Goal: Information Seeking & Learning: Learn about a topic

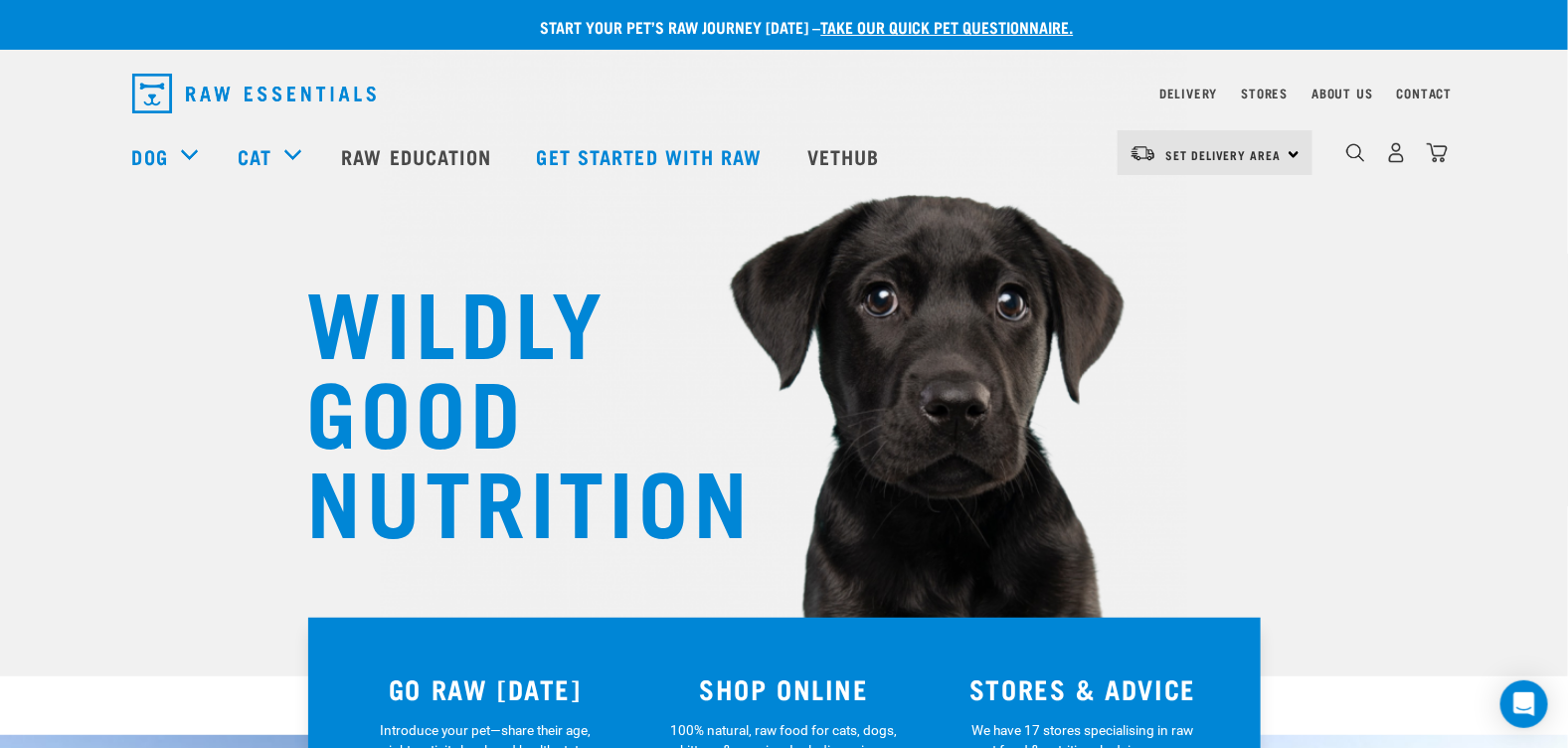
drag, startPoint x: 141, startPoint y: 286, endPoint x: 296, endPoint y: 266, distance: 156.3
click at [296, 266] on div "WILDLY GOOD NUTRITION" at bounding box center [784, 338] width 1568 height 676
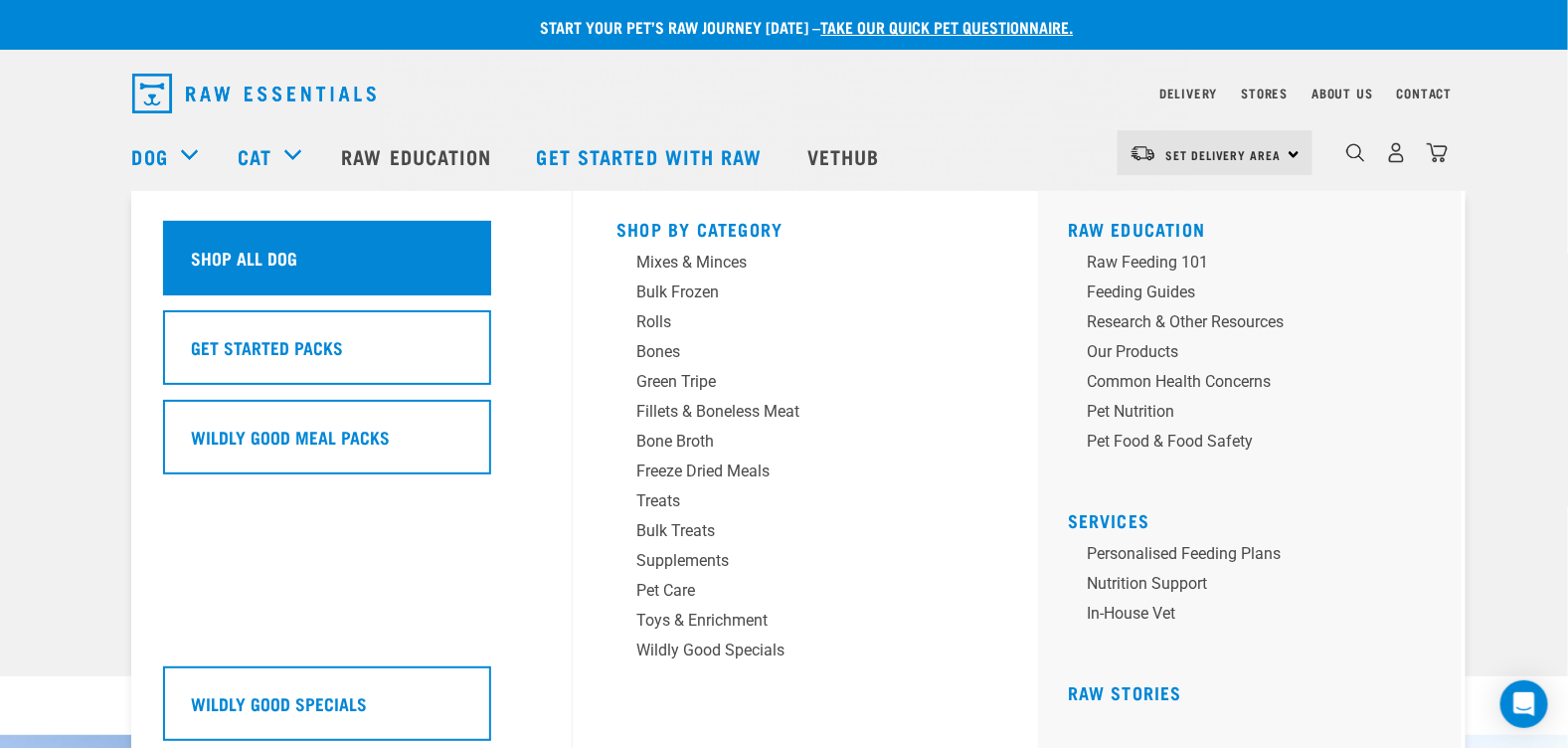
click at [205, 258] on h5 "Shop All Dog" at bounding box center [244, 257] width 107 height 26
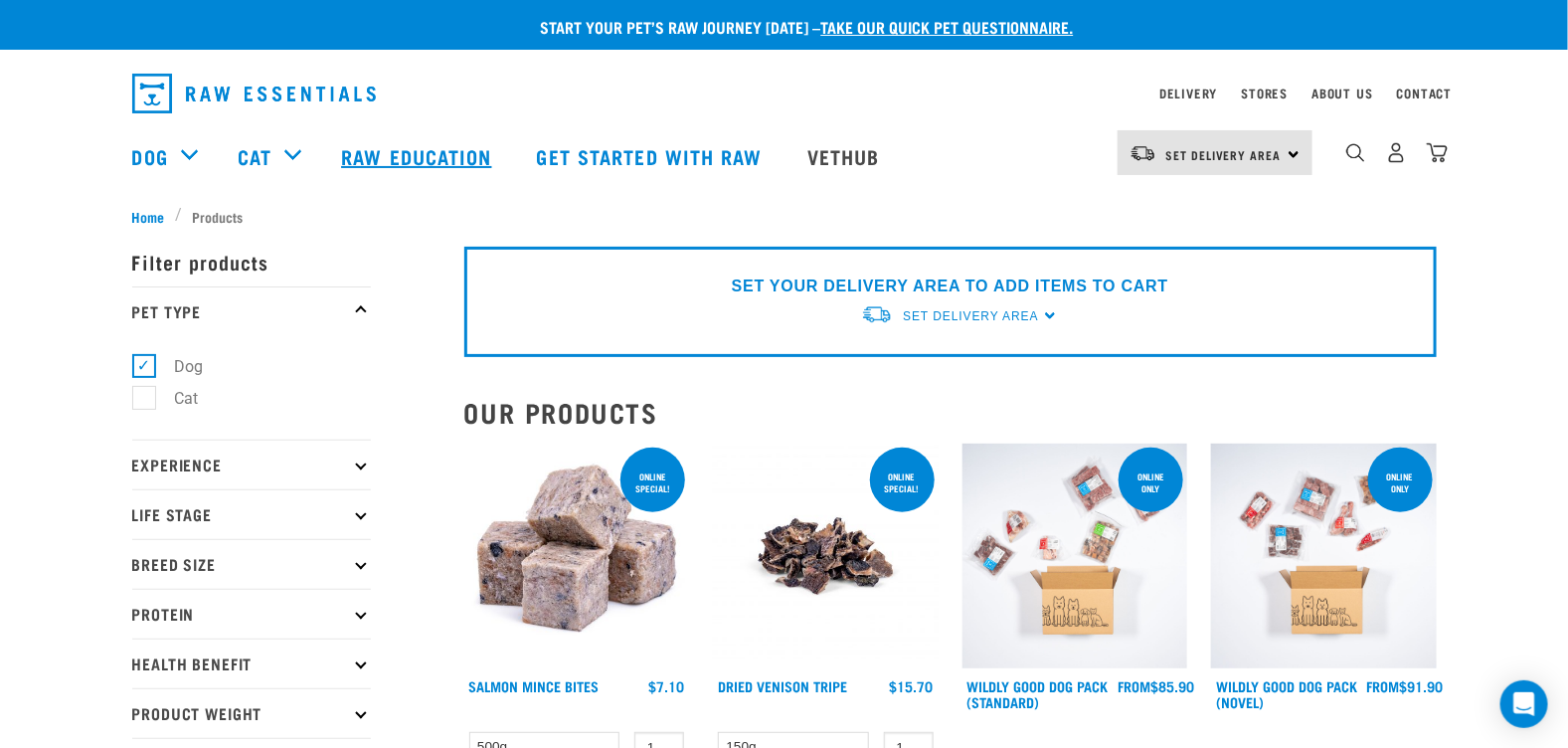
click at [427, 157] on link "Raw Education" at bounding box center [418, 157] width 195 height 80
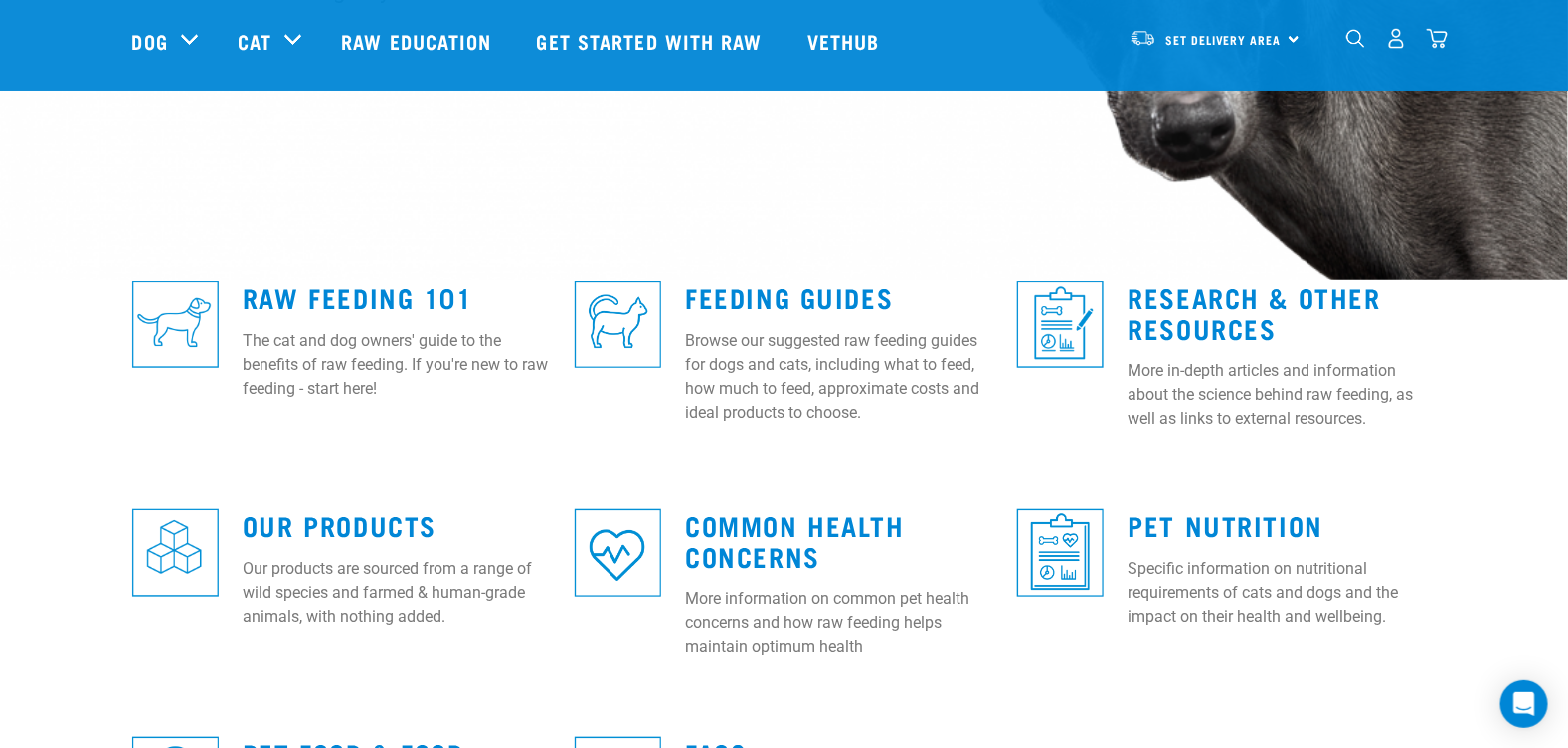
scroll to position [496, 0]
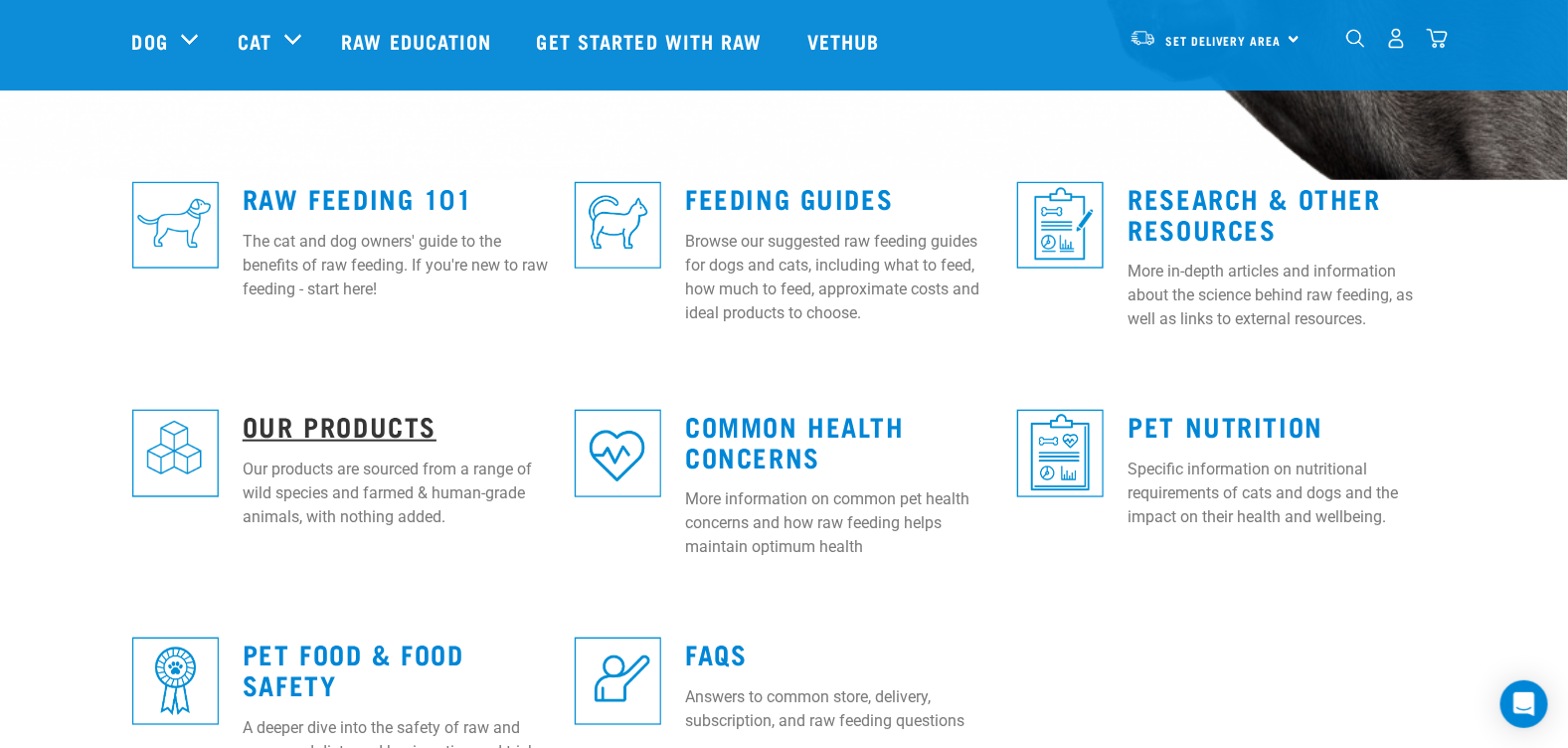
click at [282, 419] on link "Our Products" at bounding box center [339, 425] width 194 height 15
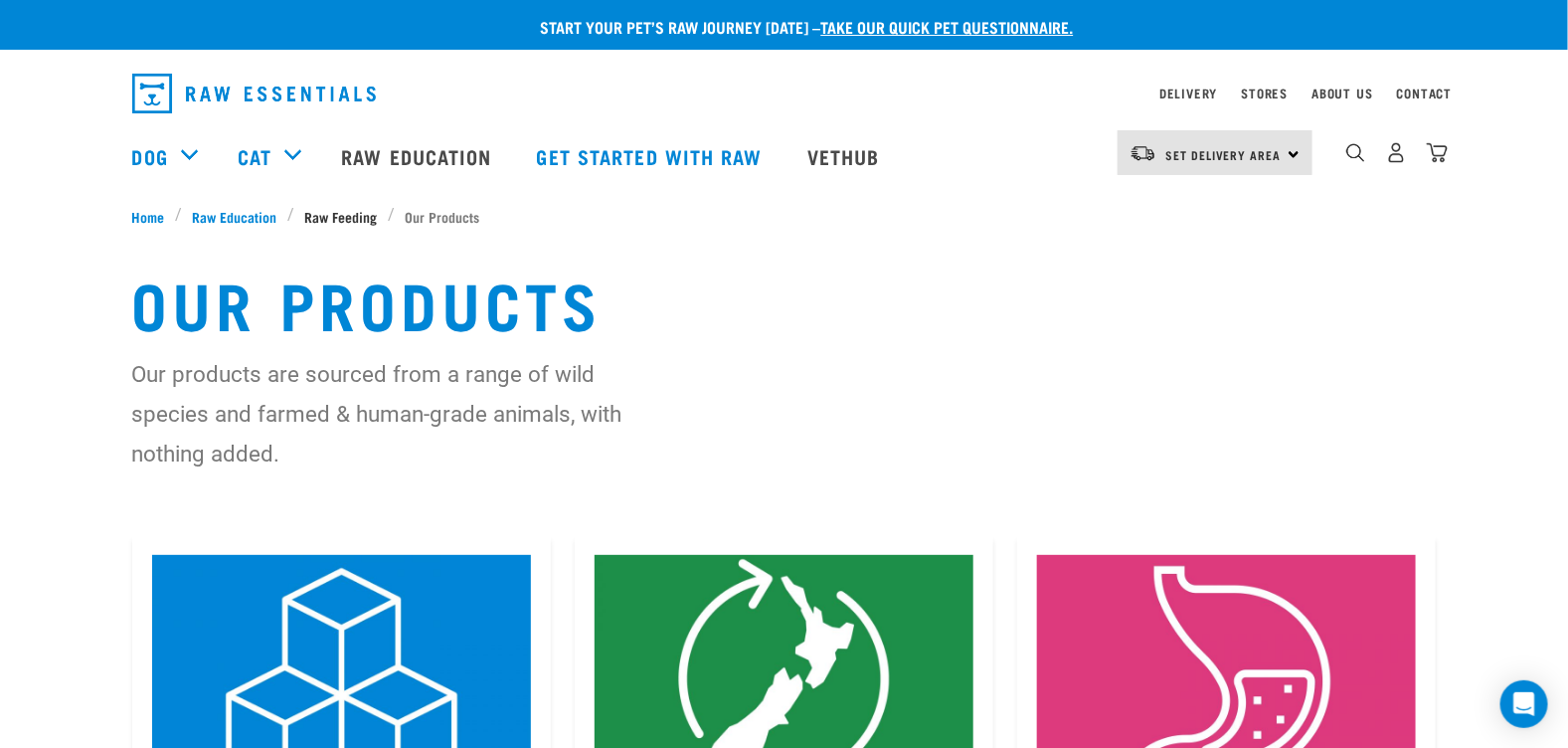
click at [353, 220] on span "Raw Feeding" at bounding box center [341, 215] width 73 height 21
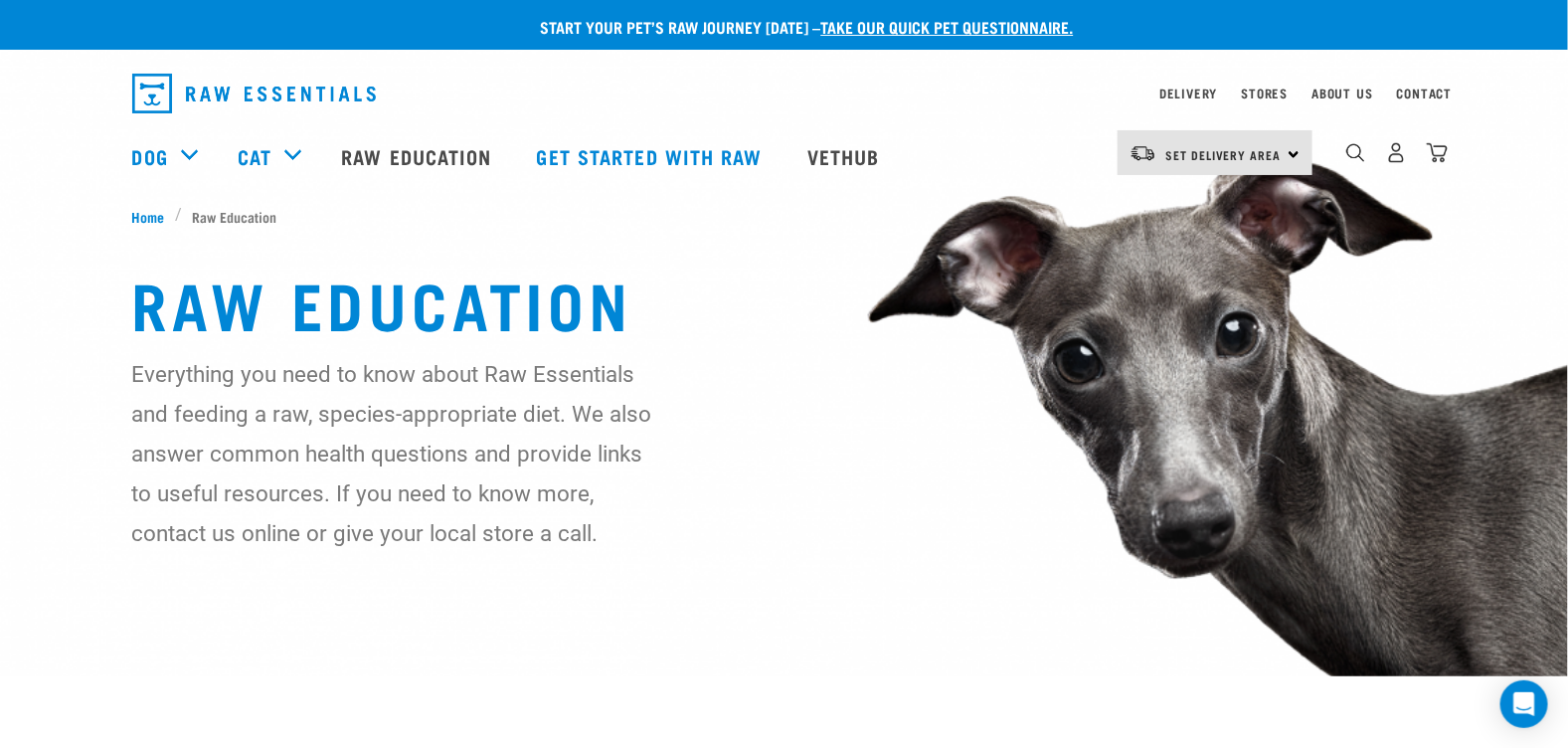
scroll to position [298, 0]
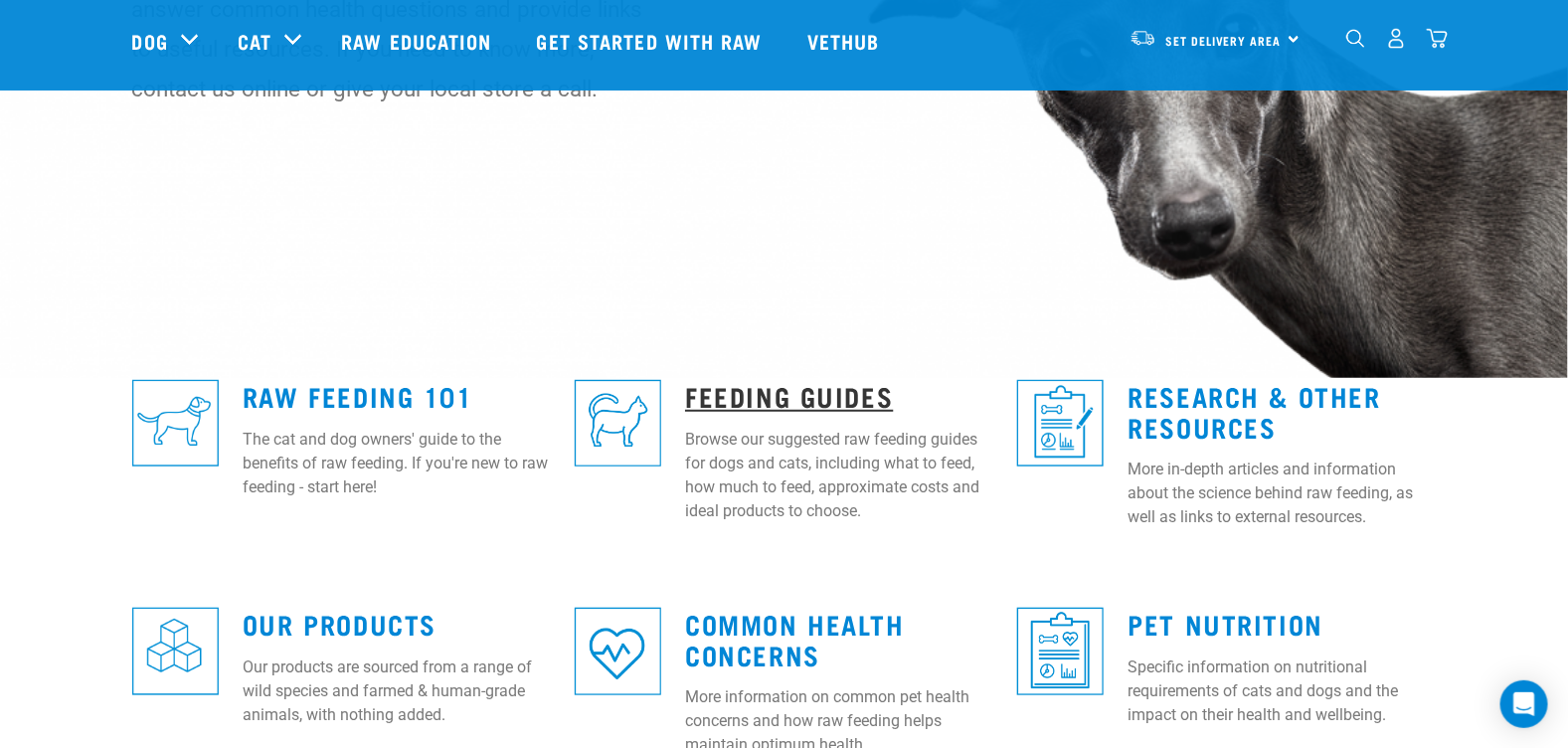
click at [804, 394] on link "Feeding Guides" at bounding box center [789, 395] width 207 height 15
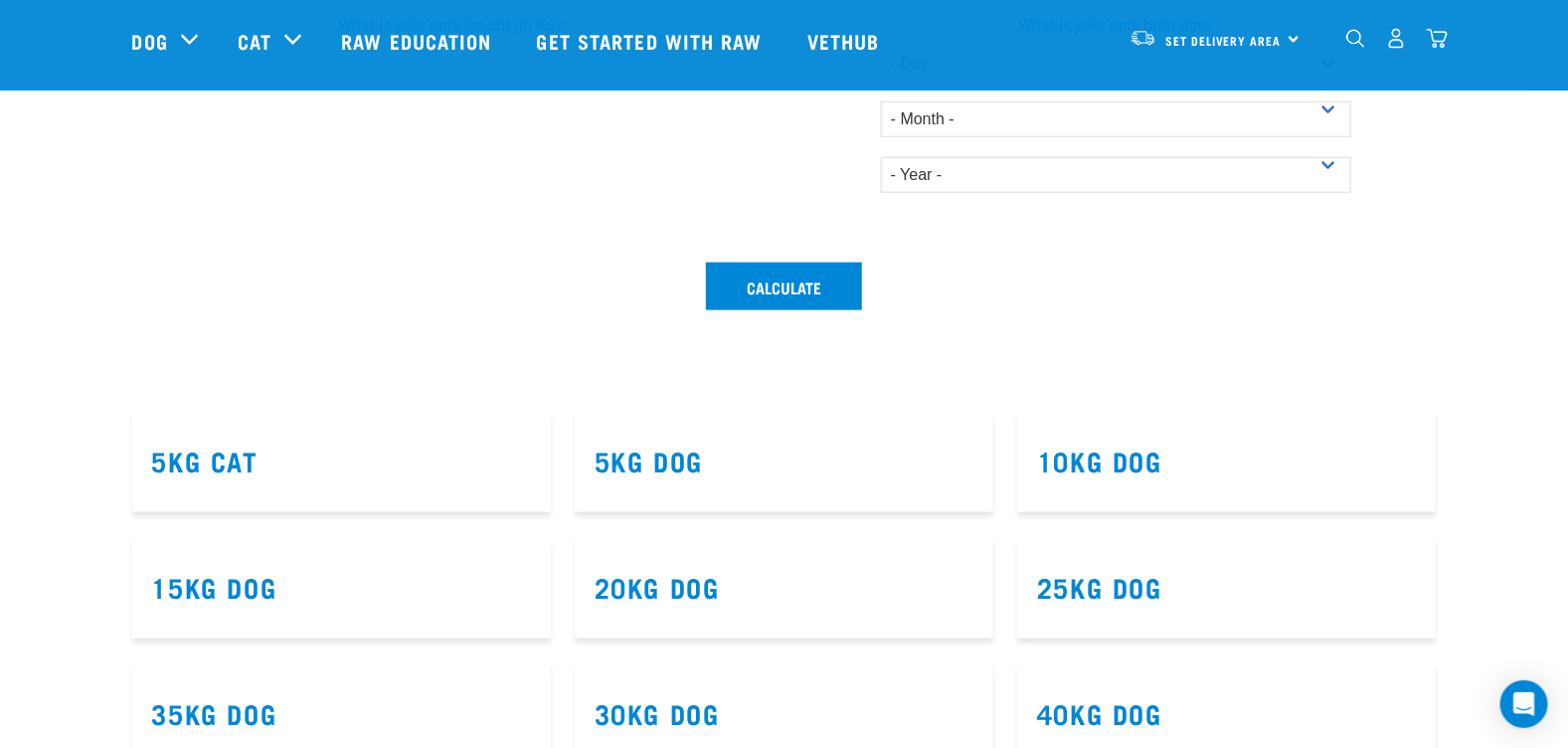
scroll to position [894, 0]
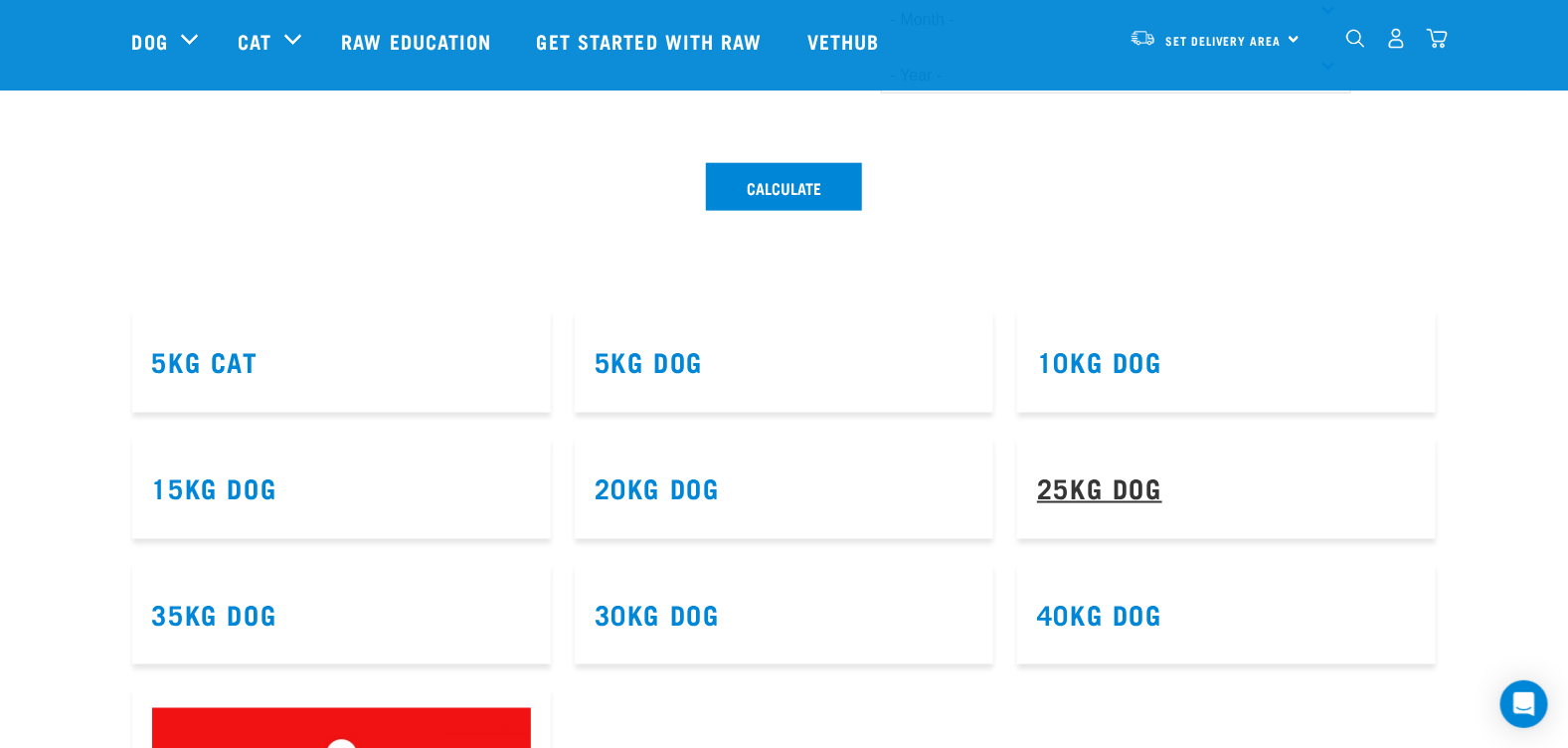
click at [1106, 480] on link "25kg Dog" at bounding box center [1100, 487] width 126 height 15
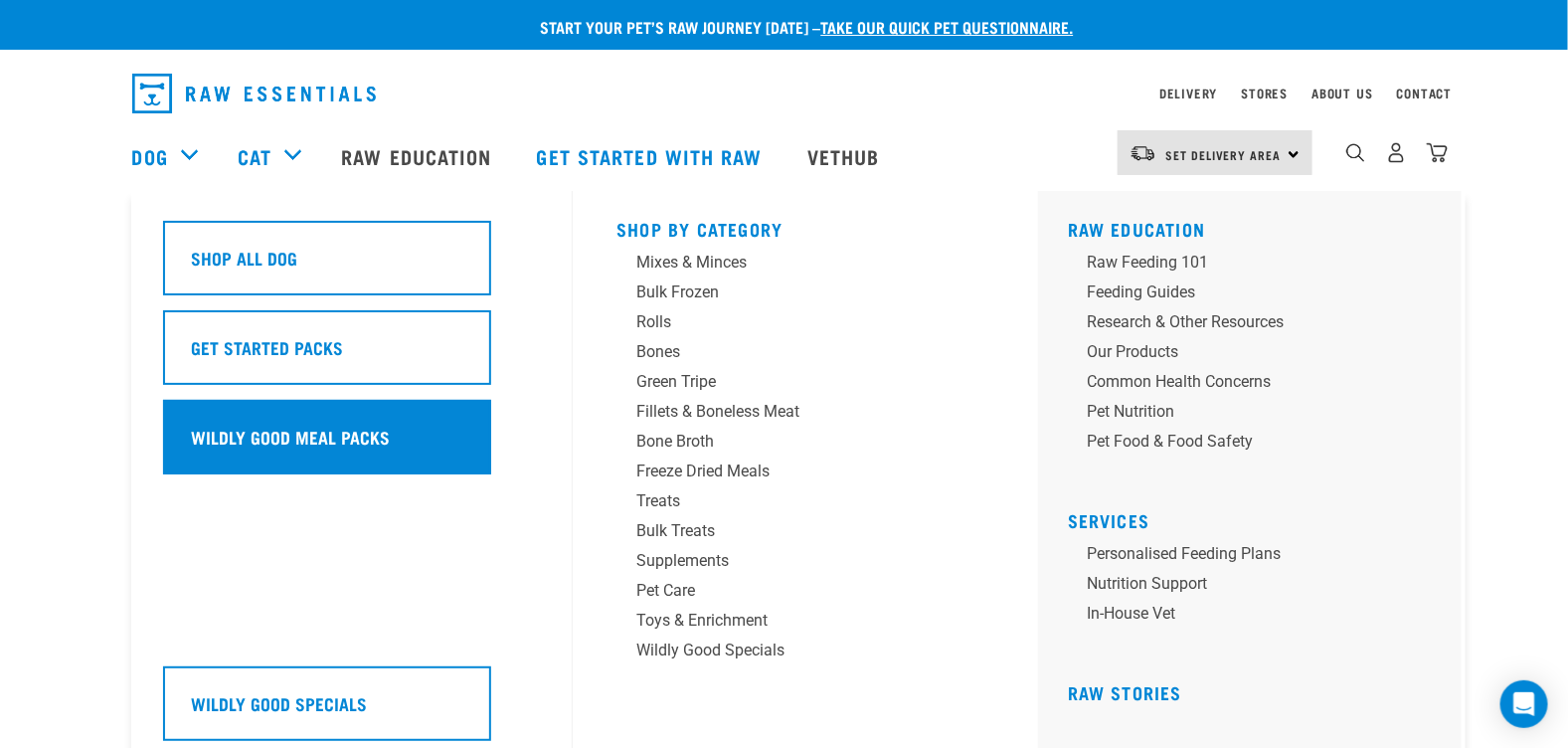
click at [250, 434] on h5 "Wildly Good Meal Packs" at bounding box center [290, 437] width 198 height 26
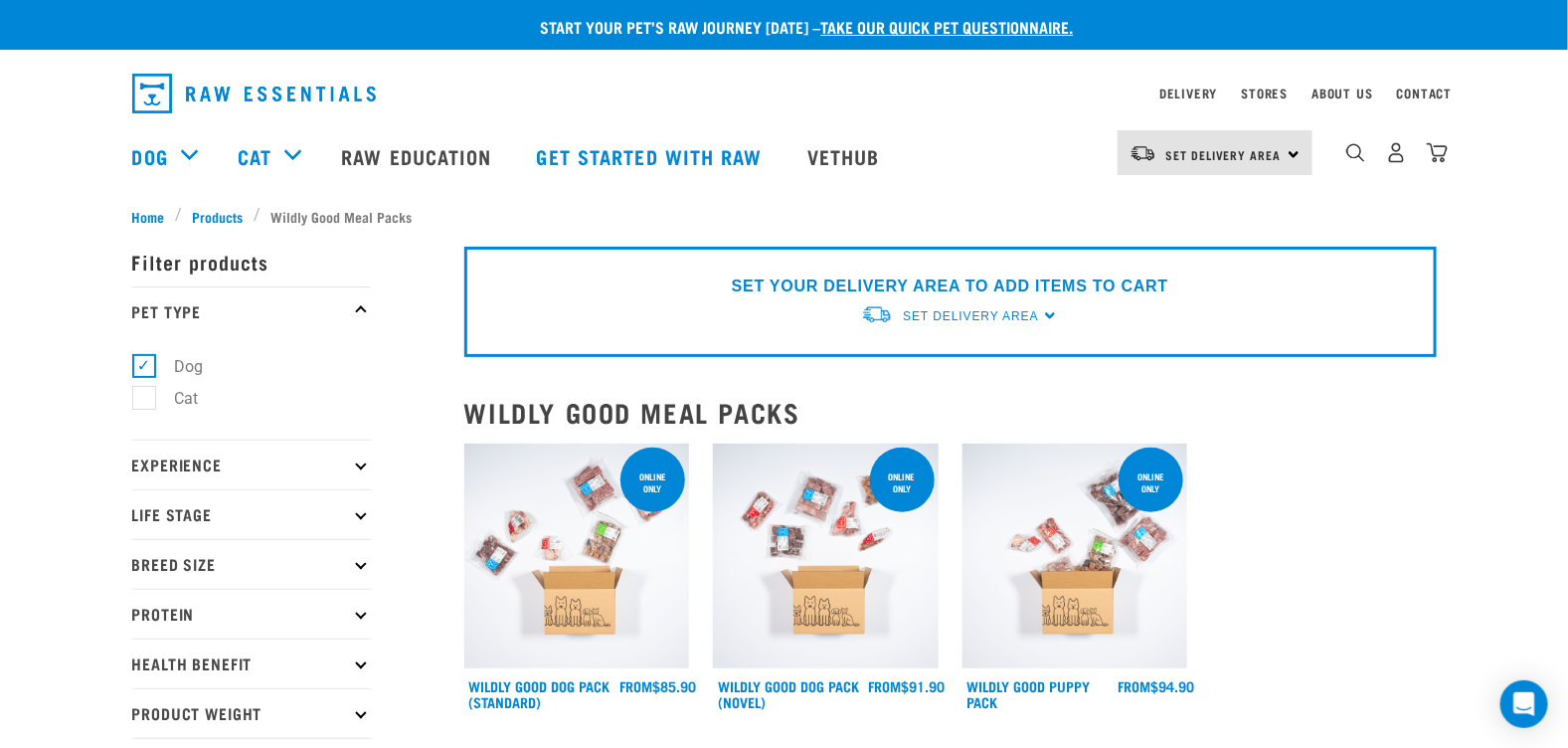
scroll to position [197, 0]
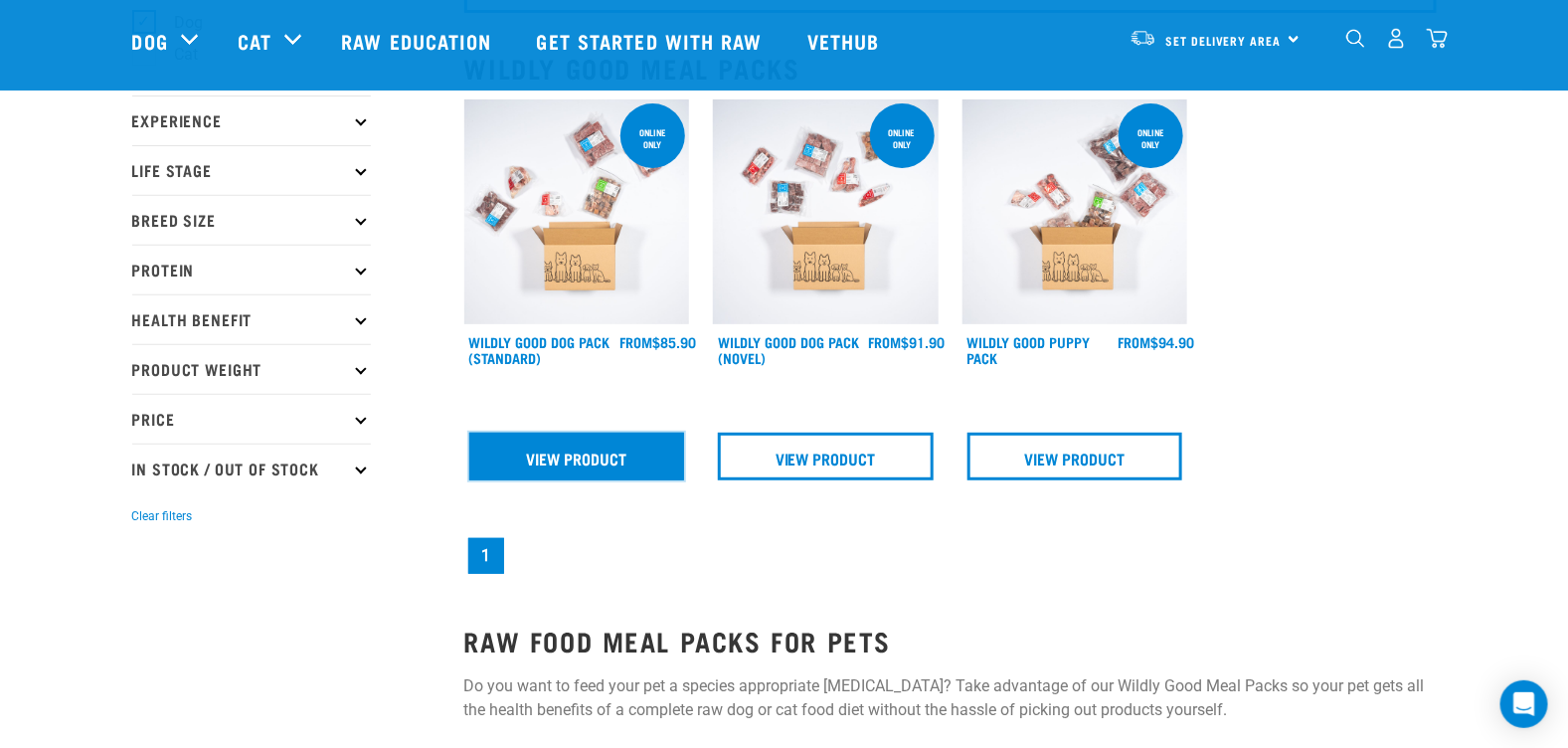
click at [573, 450] on link "View Product" at bounding box center [578, 457] width 215 height 48
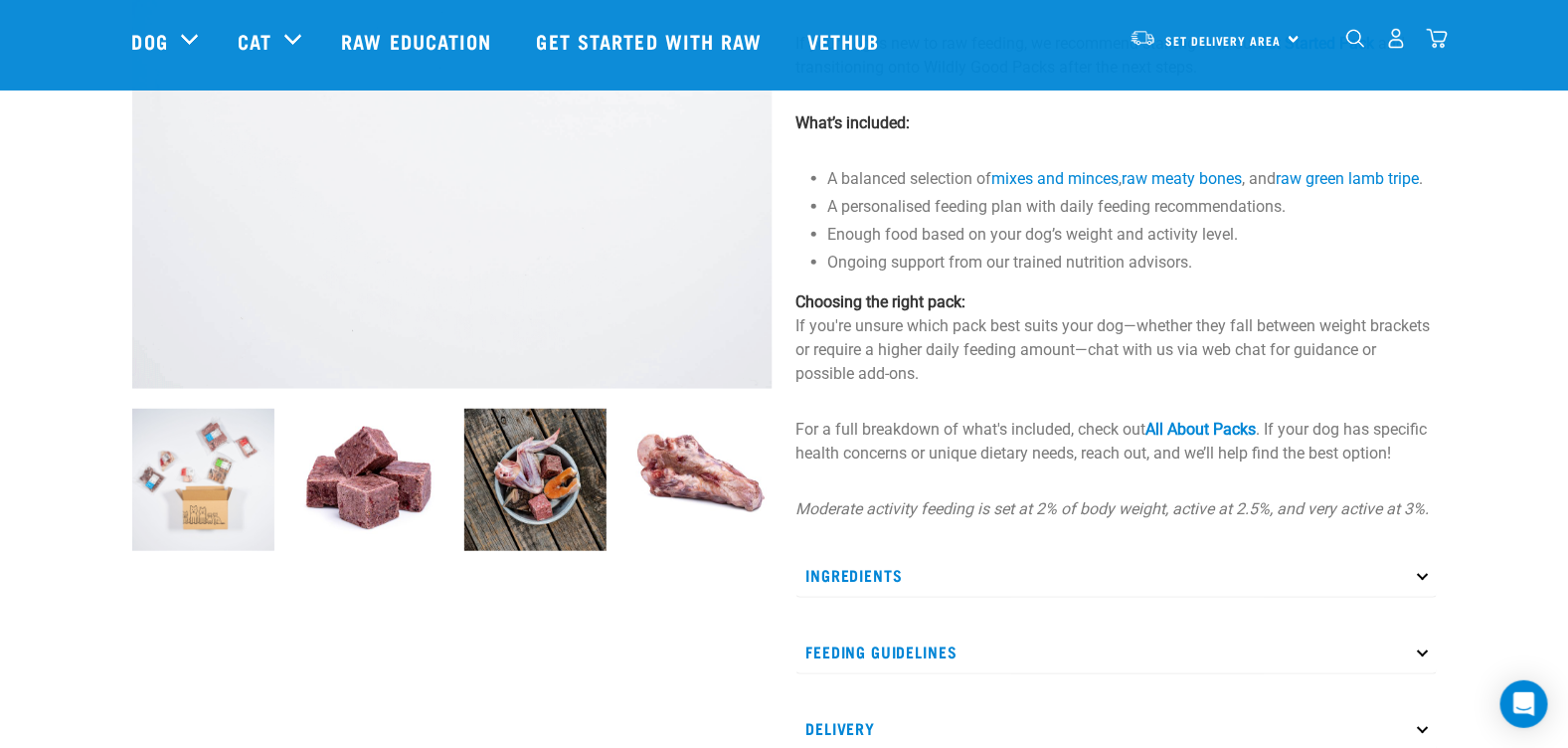
scroll to position [596, 0]
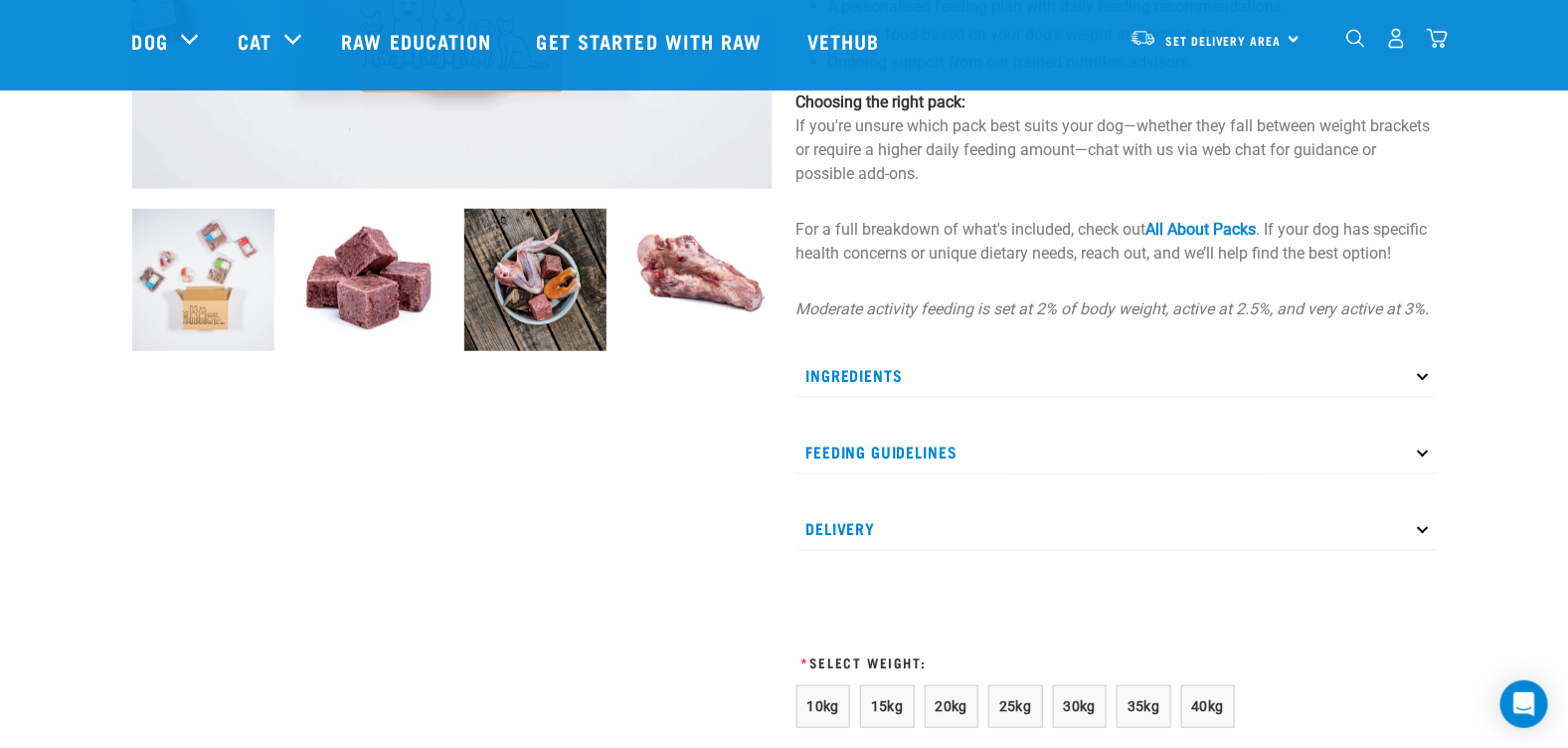
click at [1423, 457] on icon at bounding box center [1422, 451] width 11 height 11
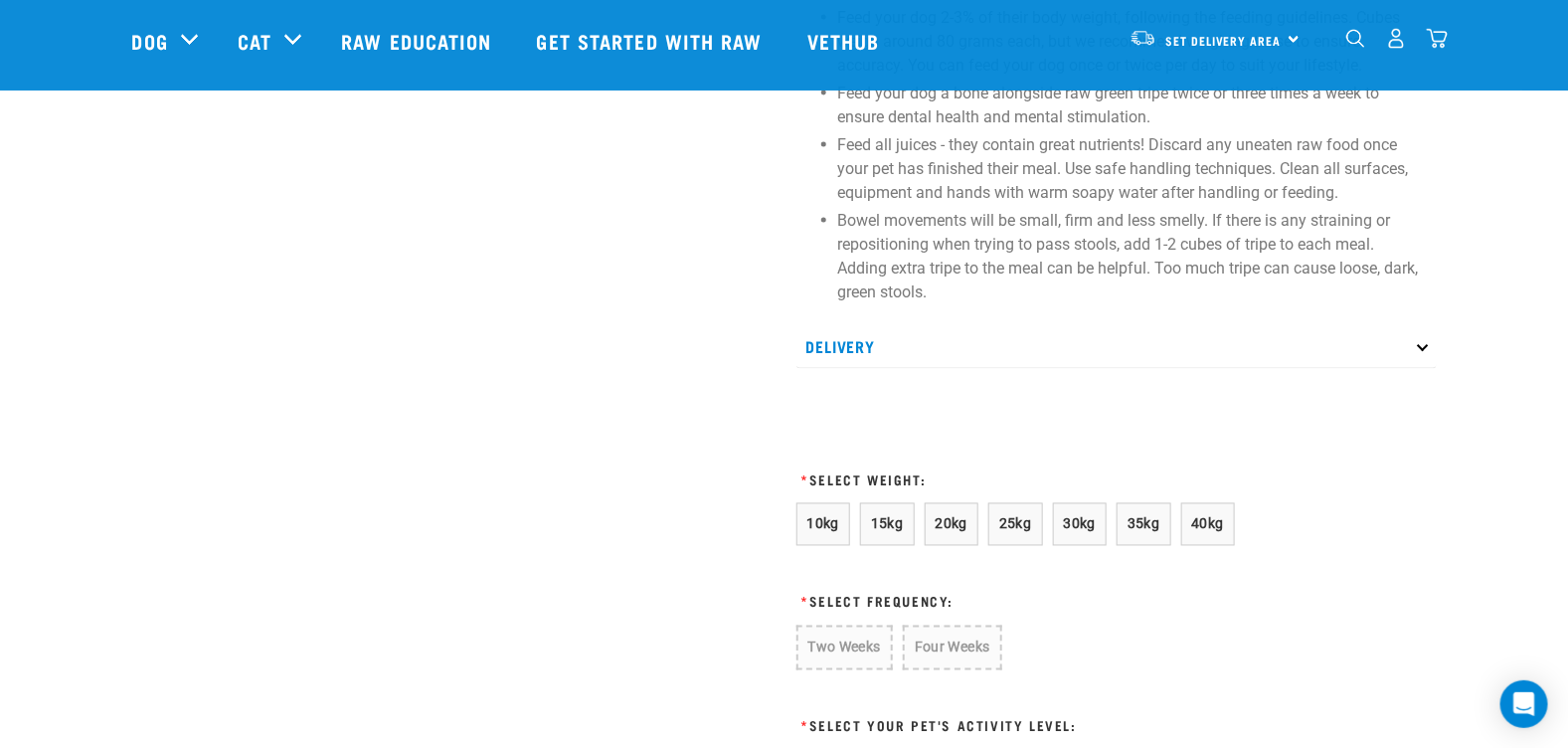
scroll to position [1293, 0]
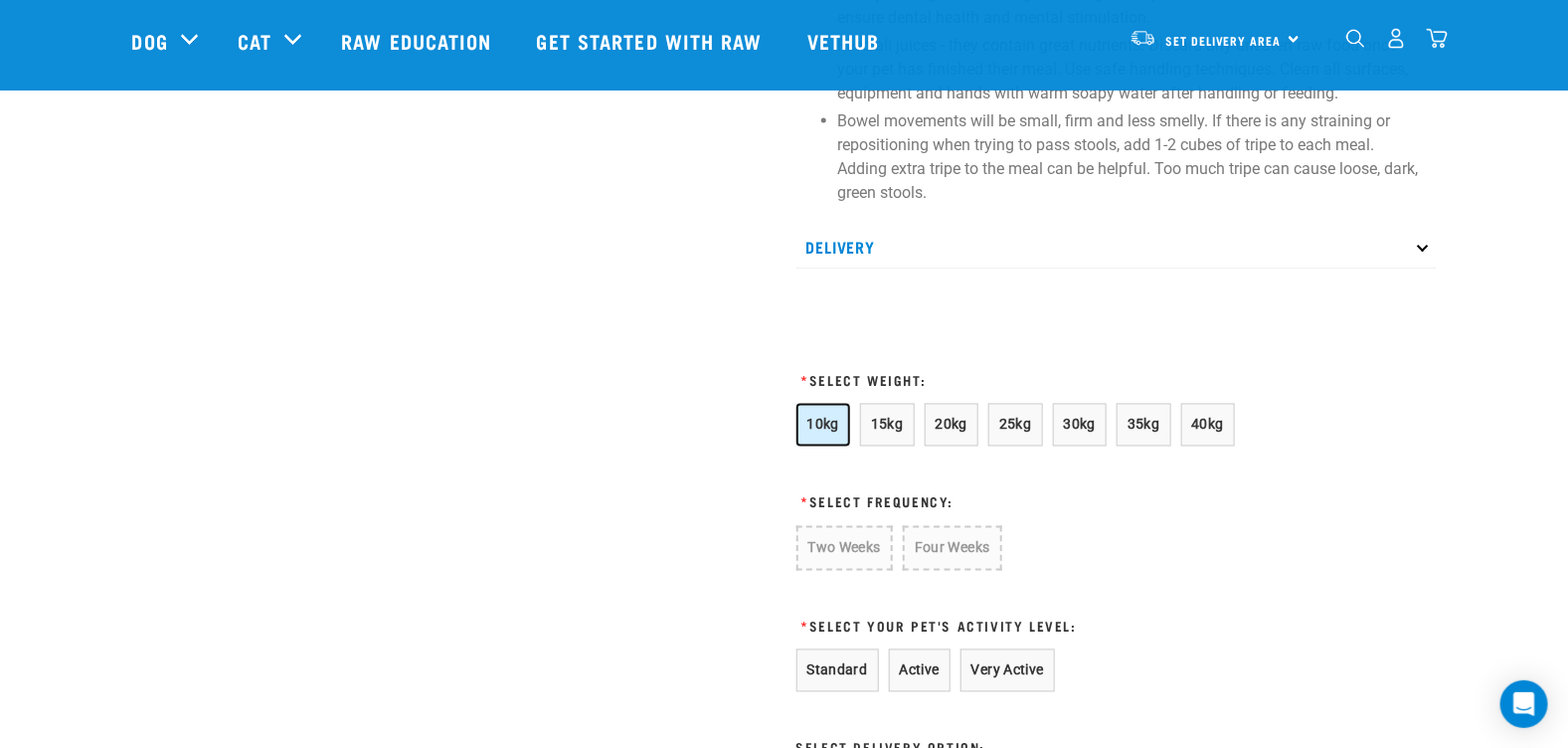
click at [826, 433] on span "10kg" at bounding box center [824, 425] width 33 height 16
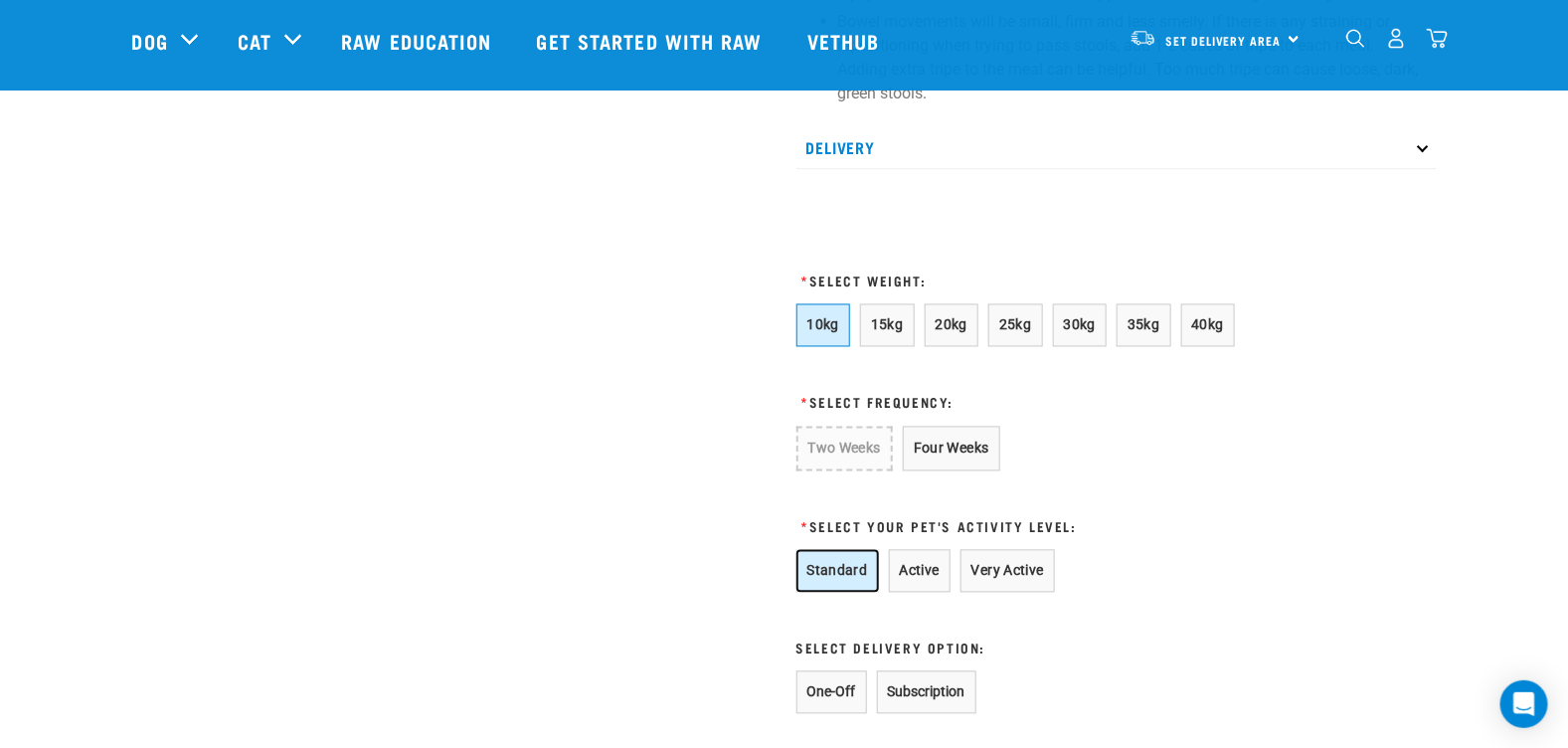
click at [846, 591] on button "Standard" at bounding box center [838, 570] width 83 height 43
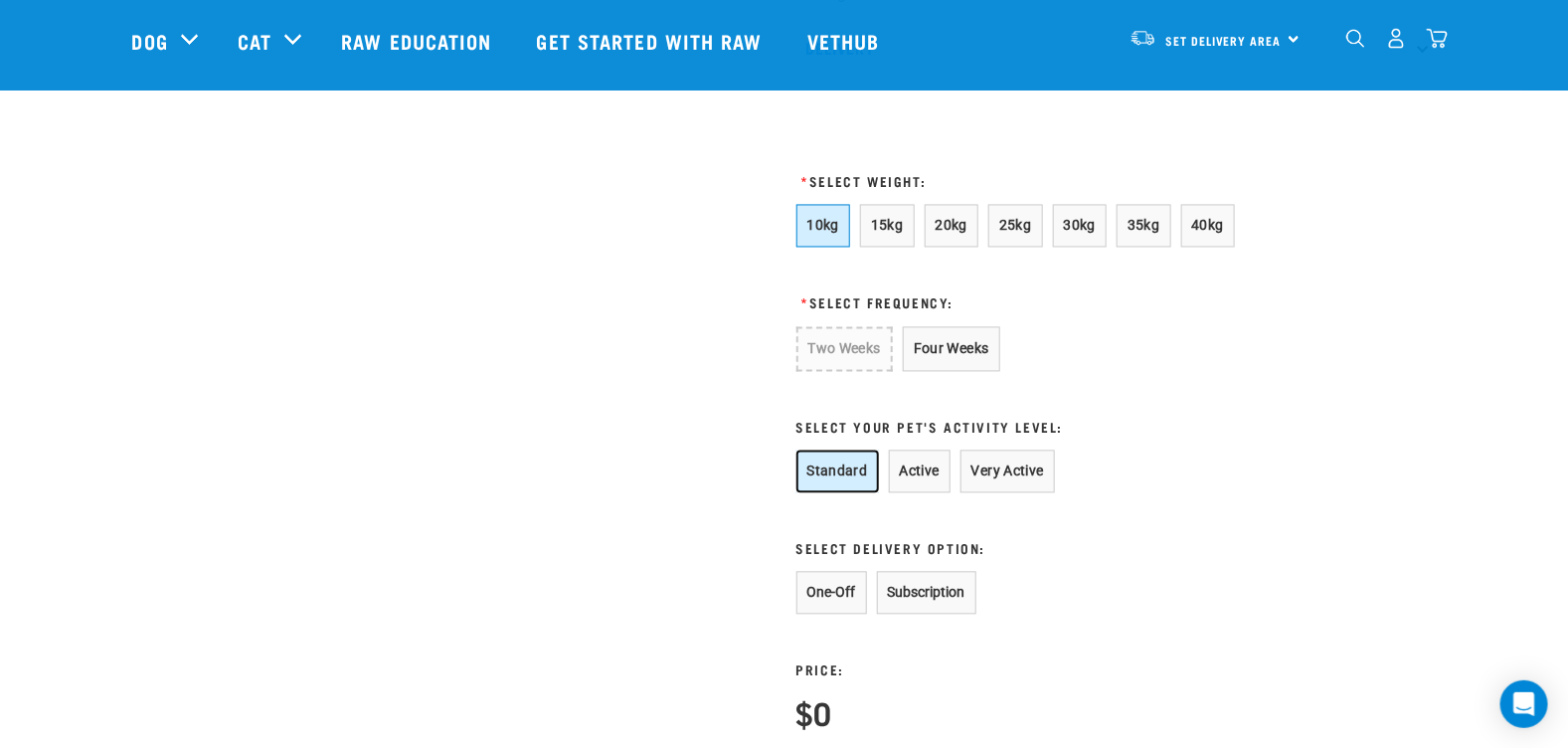
scroll to position [1590, 0]
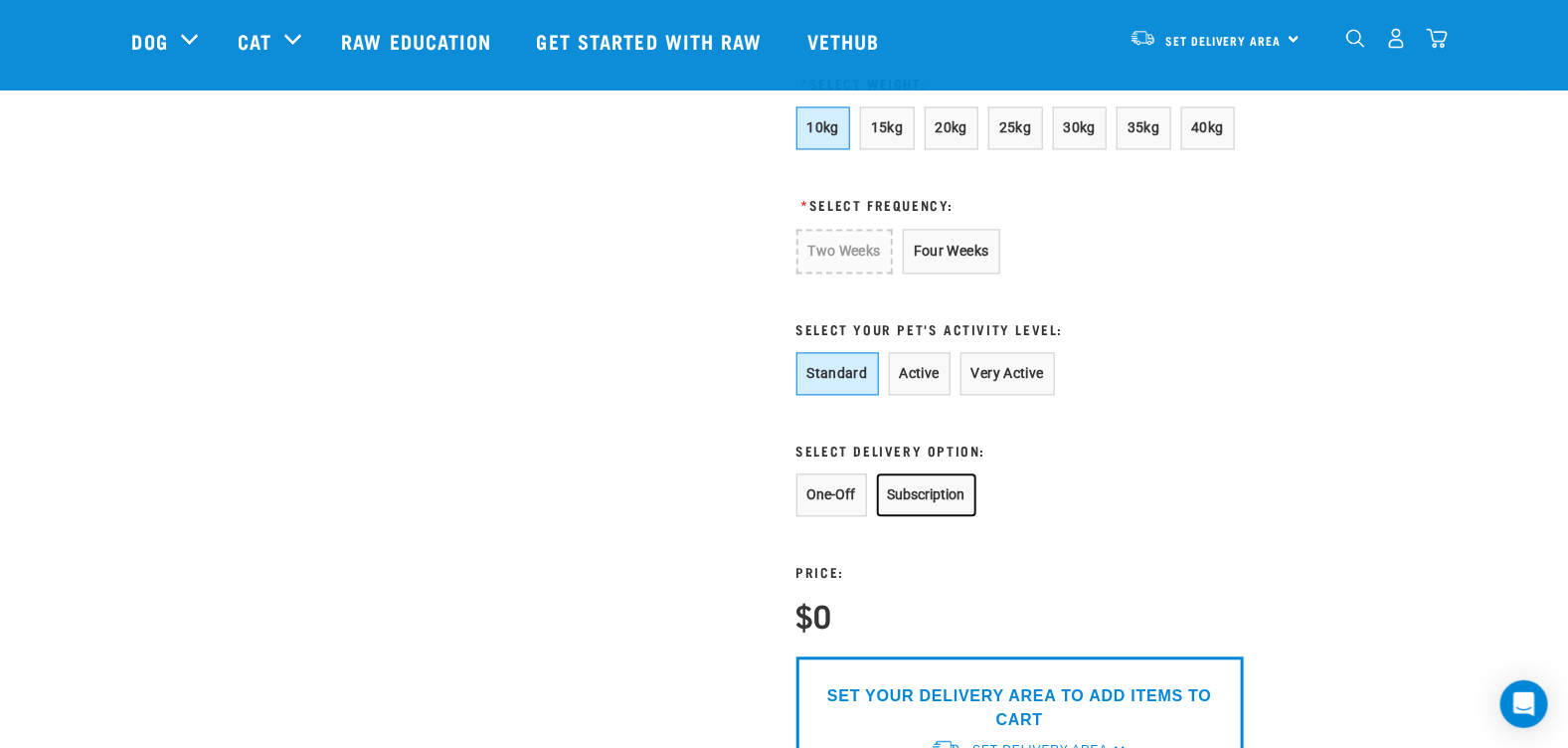
click at [936, 513] on button "Subscription" at bounding box center [927, 495] width 100 height 43
click at [951, 273] on button "Four Weeks" at bounding box center [952, 250] width 98 height 45
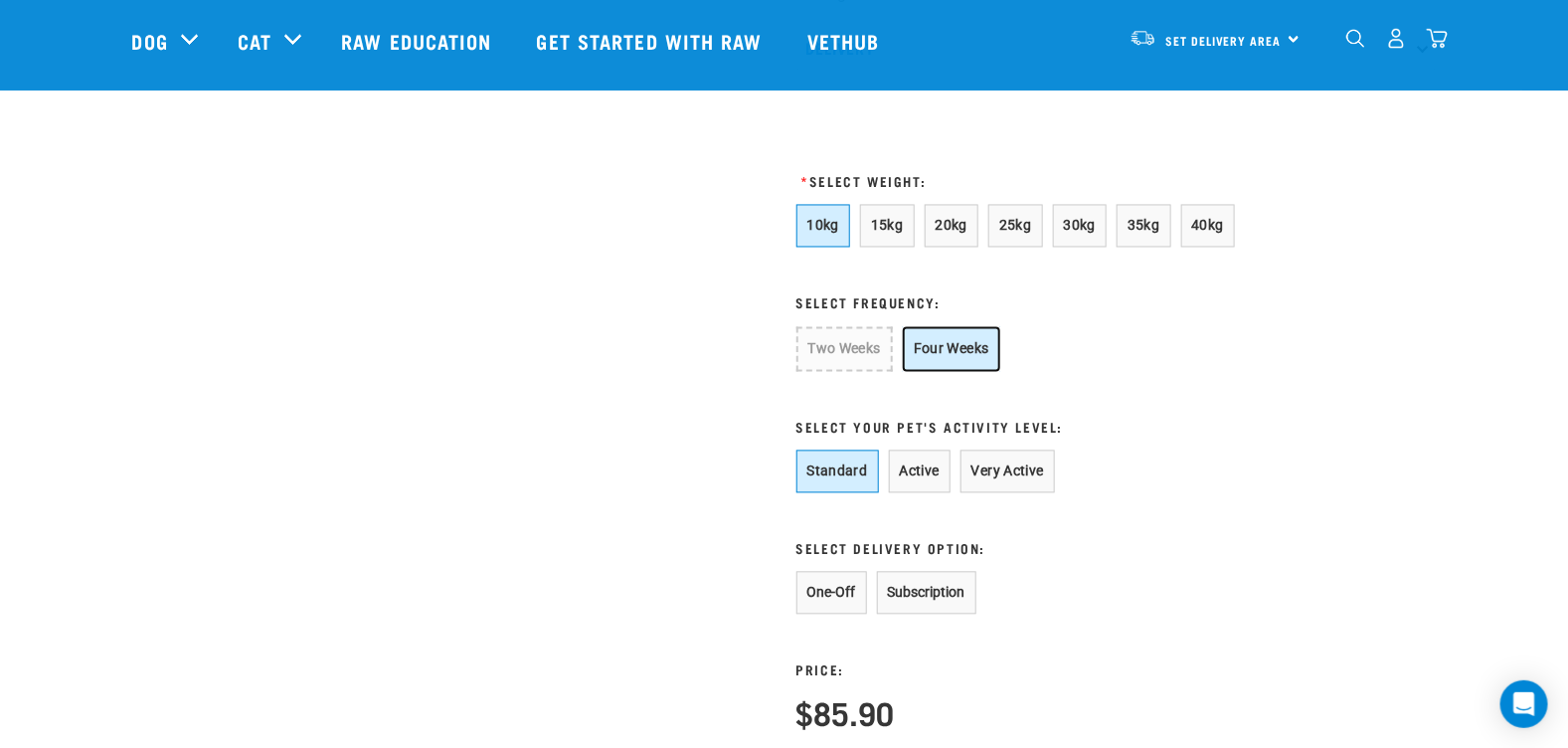
scroll to position [1392, 0]
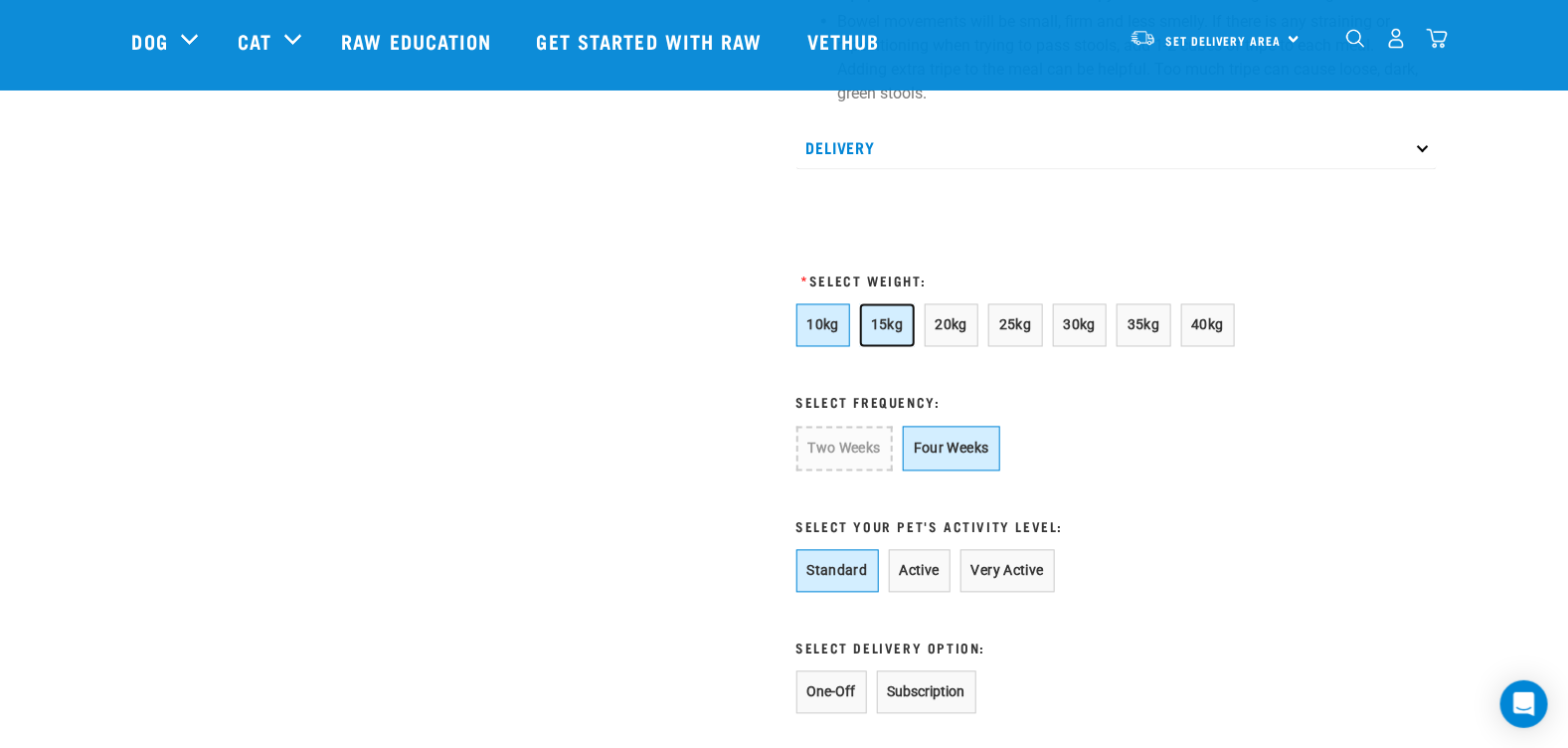
click at [894, 336] on button "15kg" at bounding box center [887, 325] width 55 height 43
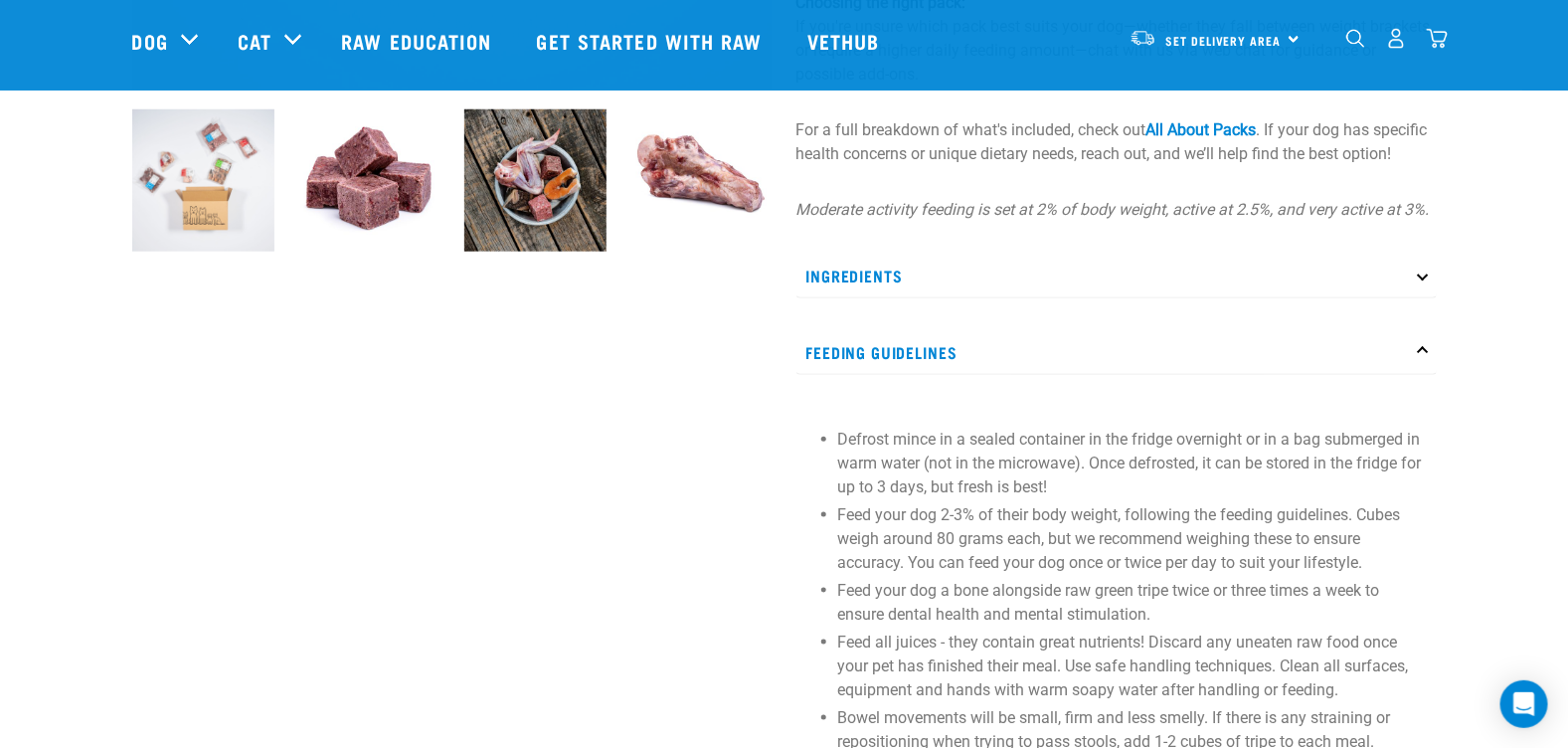
scroll to position [596, 0]
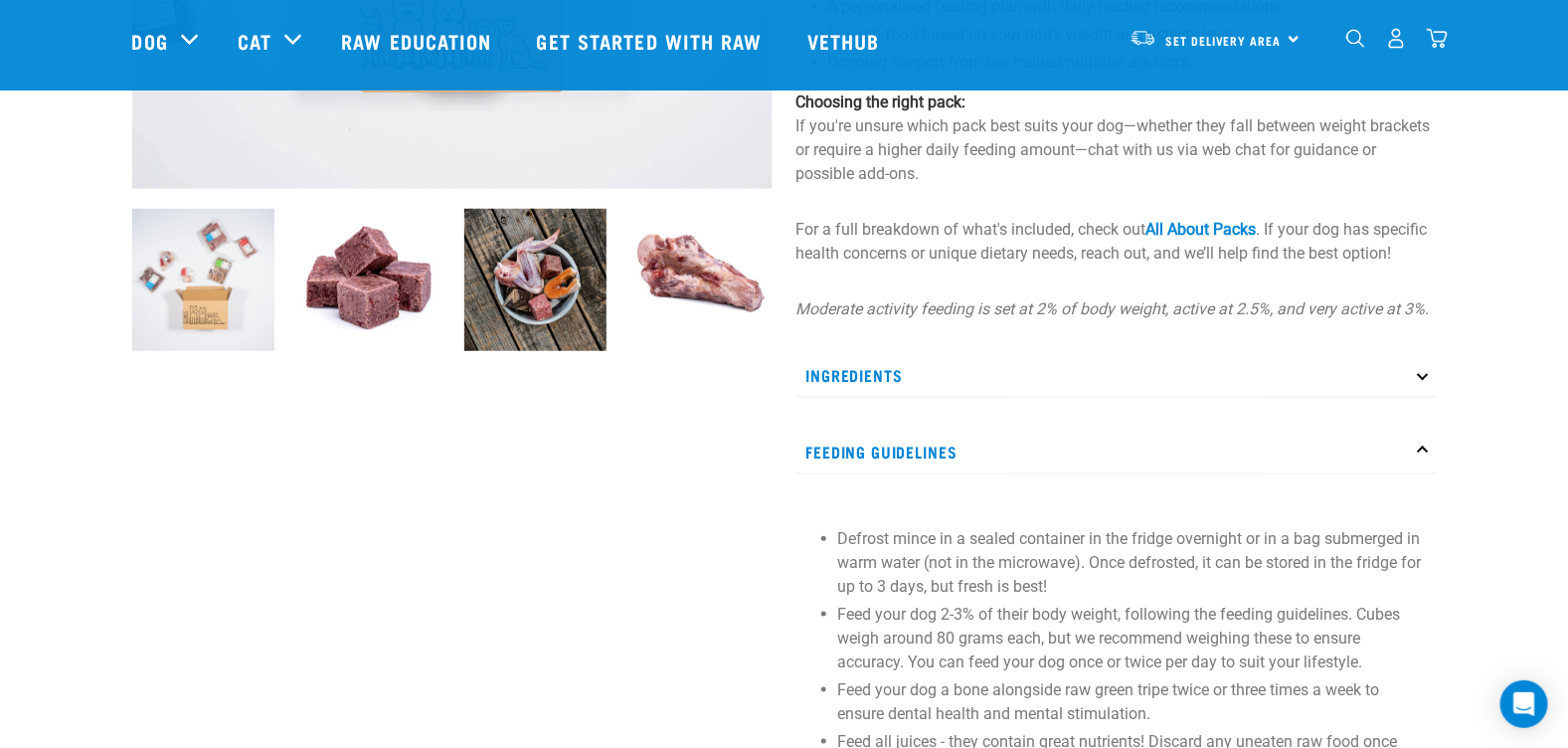
click at [903, 398] on p "Ingredients" at bounding box center [1117, 375] width 640 height 45
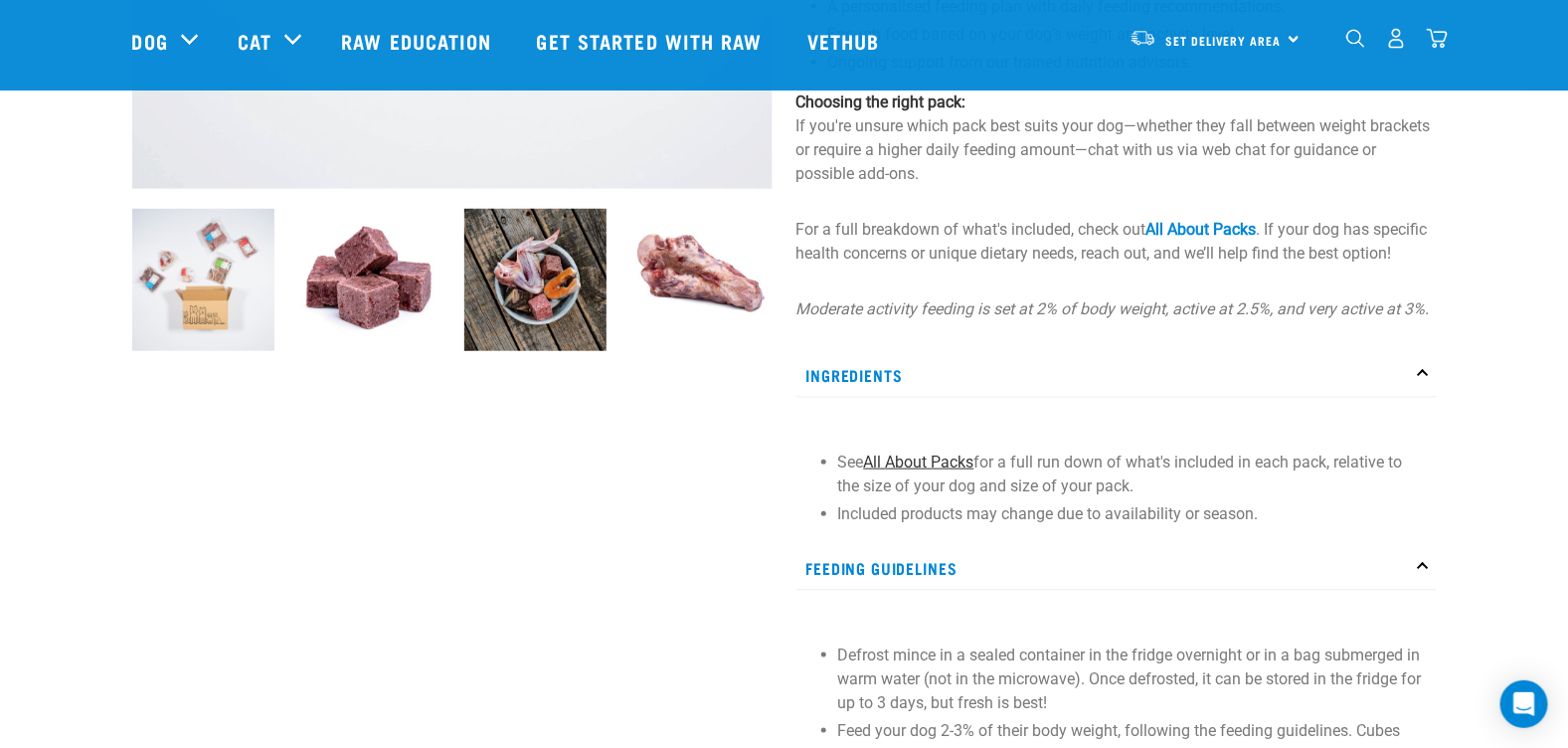
click at [926, 472] on link "All About Packs" at bounding box center [919, 462] width 111 height 19
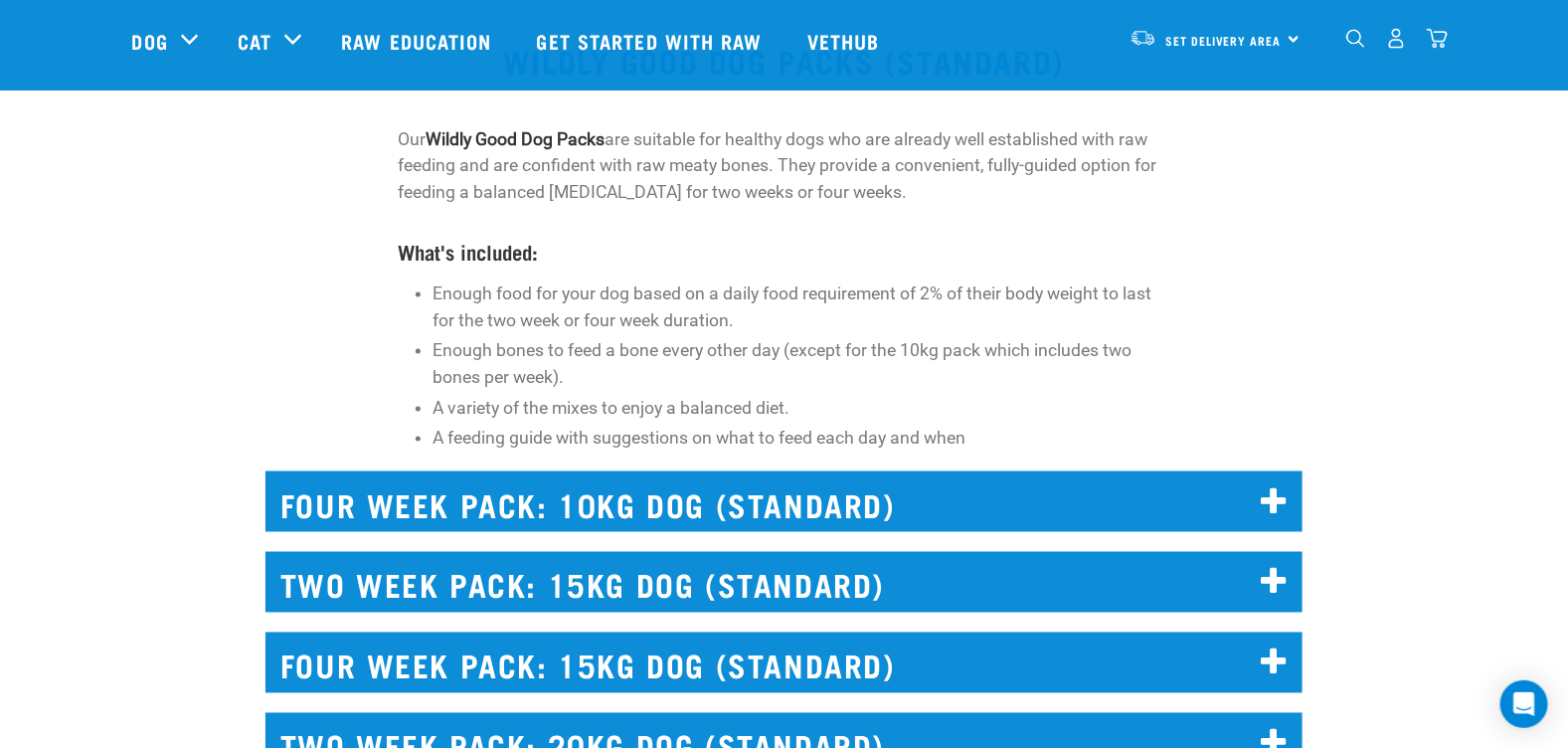
scroll to position [4276, 0]
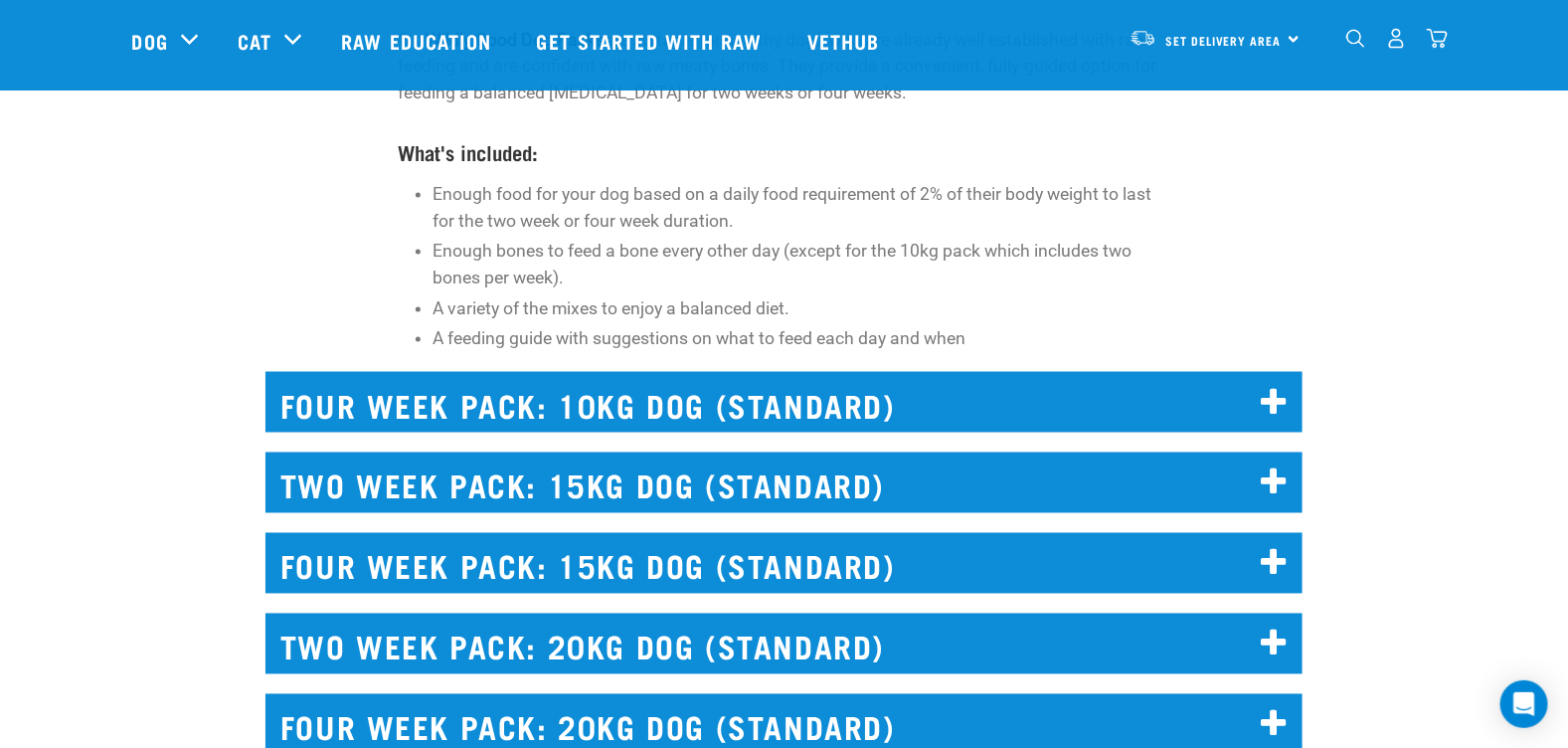
click at [1275, 484] on icon at bounding box center [1275, 484] width 27 height 32
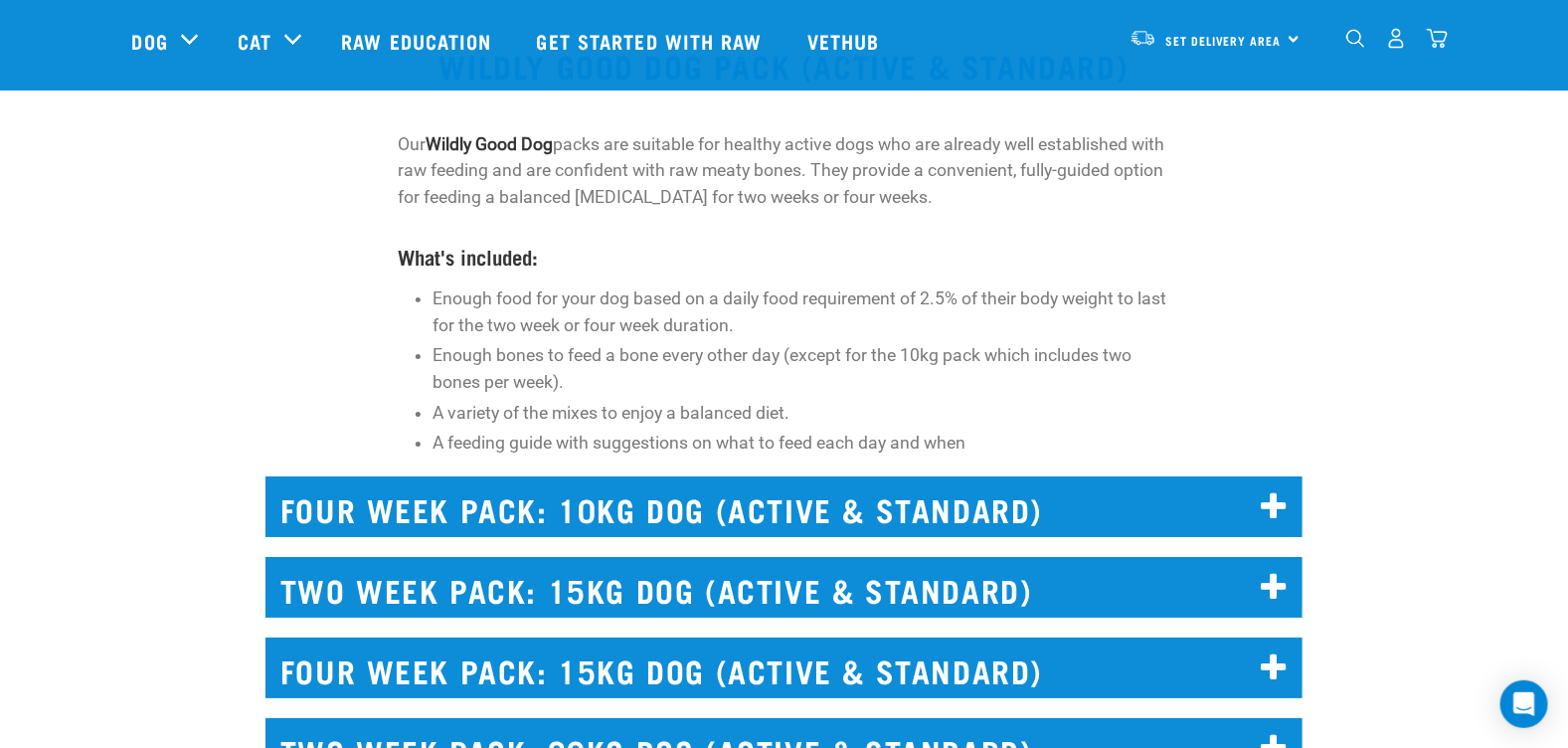
scroll to position [6164, 0]
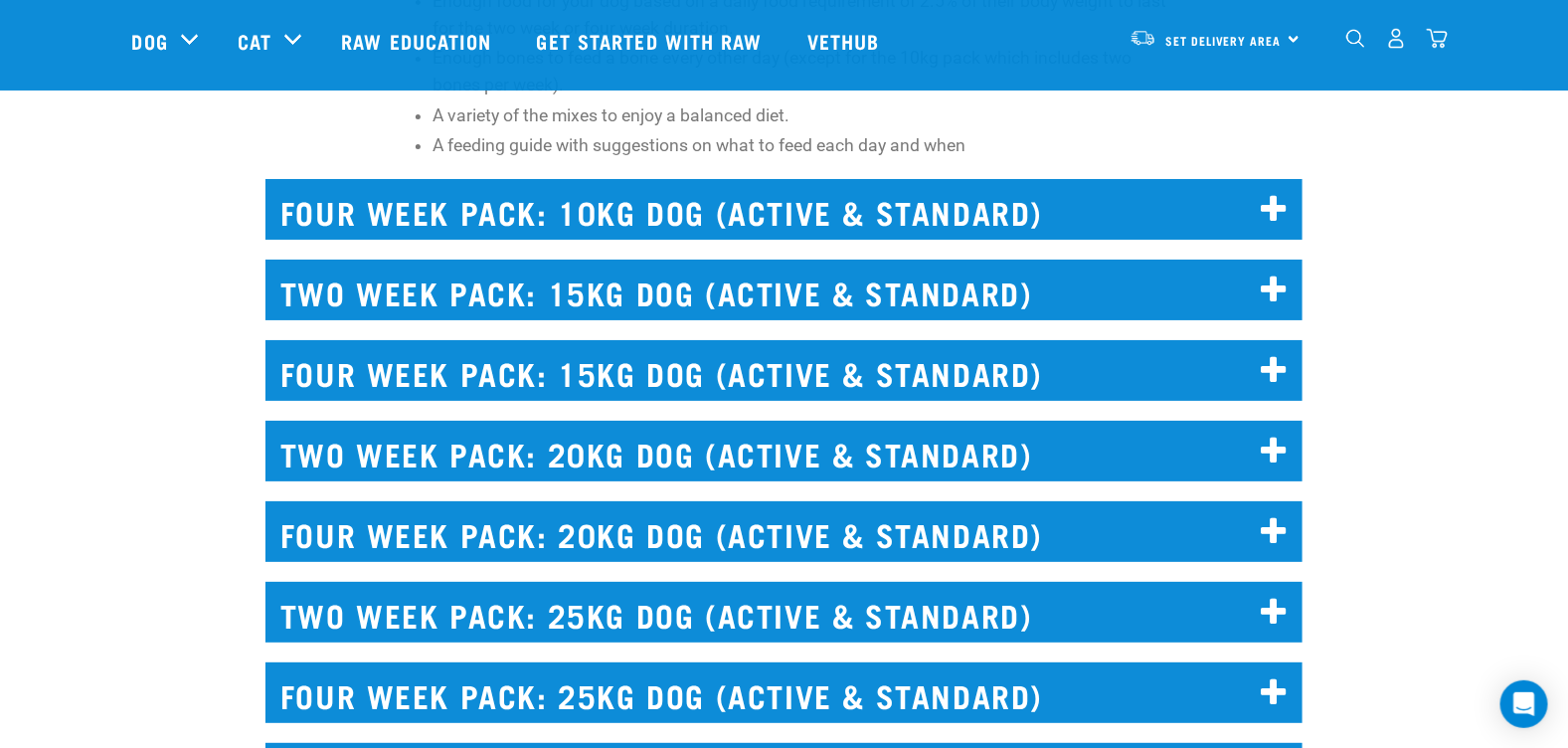
click at [1282, 368] on icon at bounding box center [1275, 371] width 27 height 32
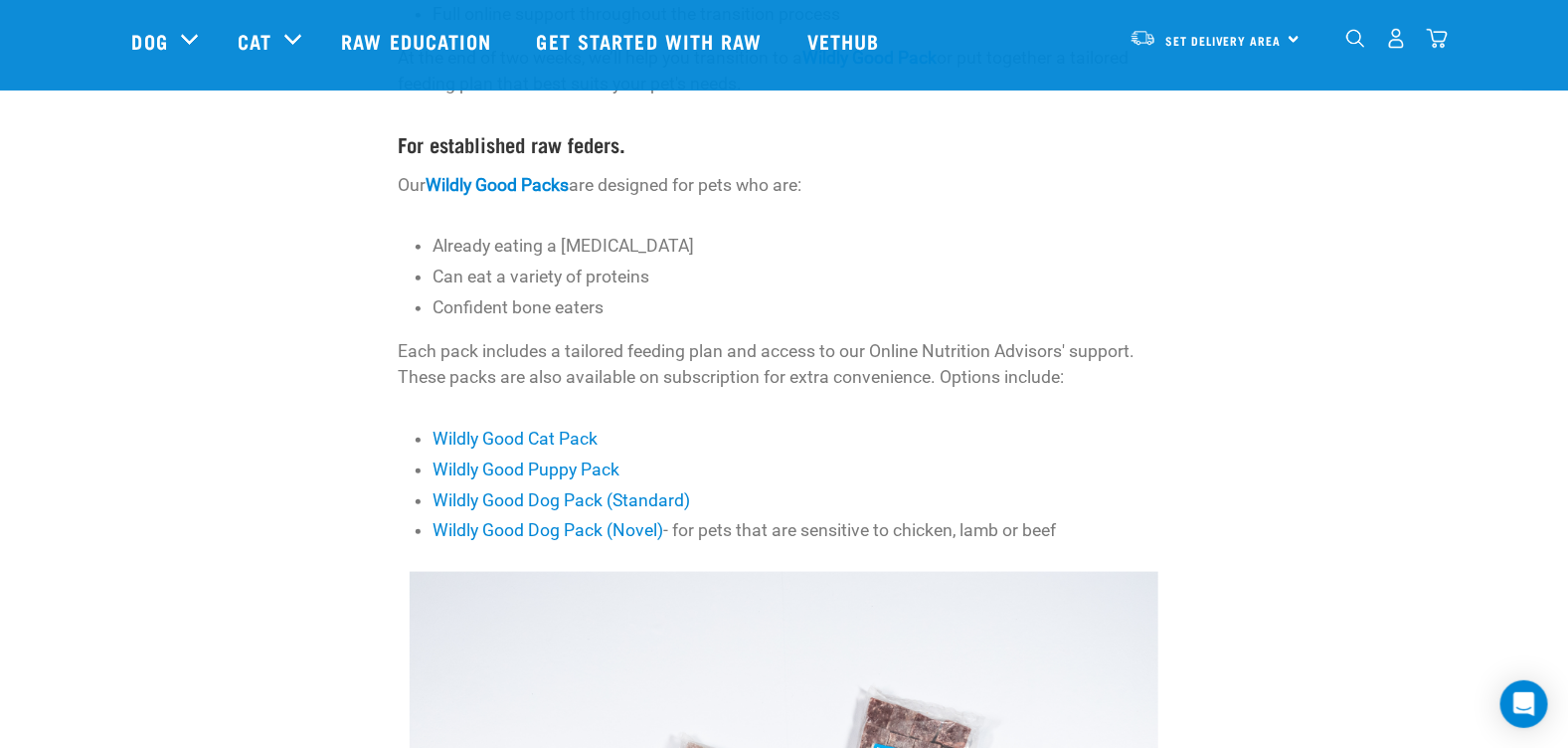
scroll to position [696, 0]
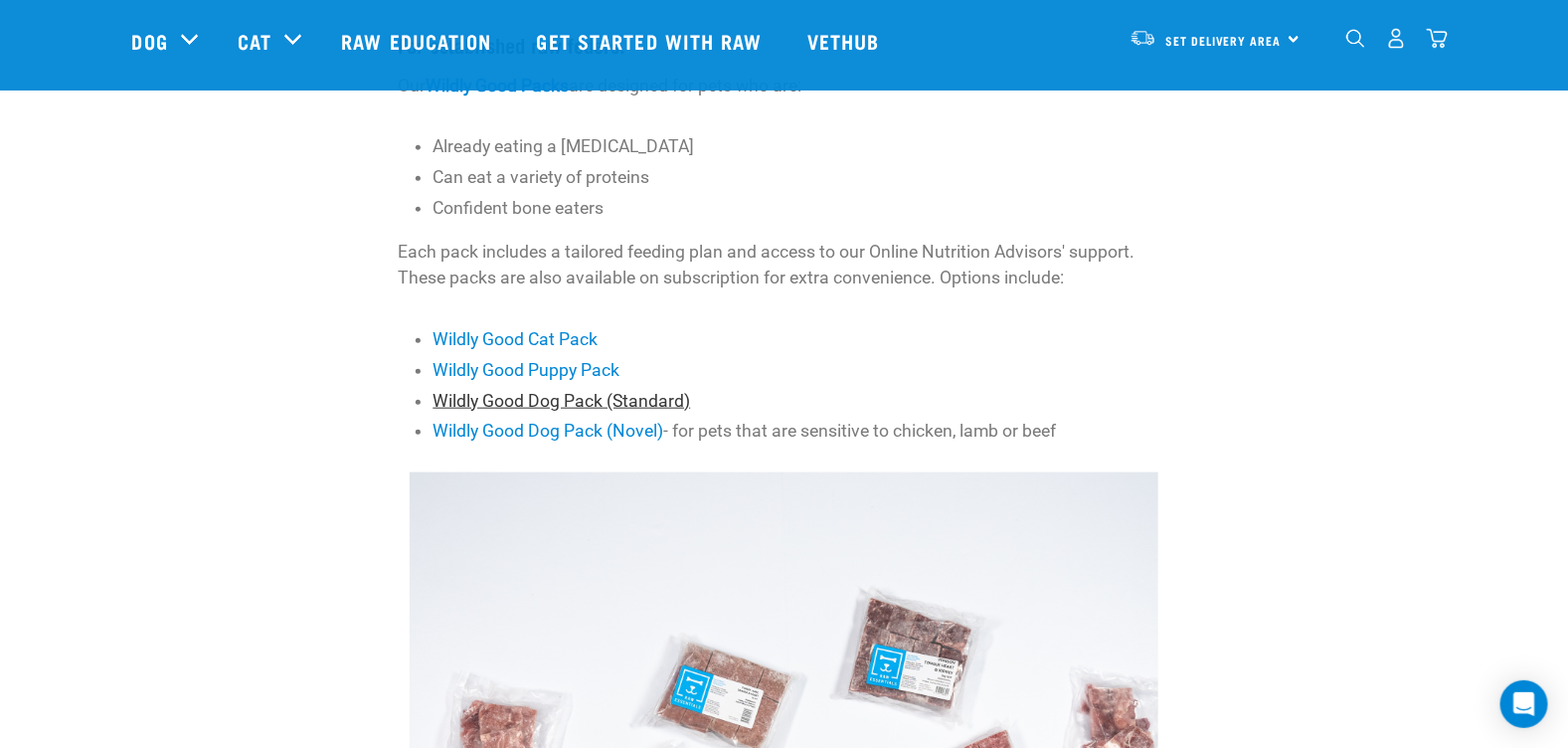
click at [528, 400] on link "Wildly Good Dog Pack (Standard)" at bounding box center [562, 401] width 257 height 20
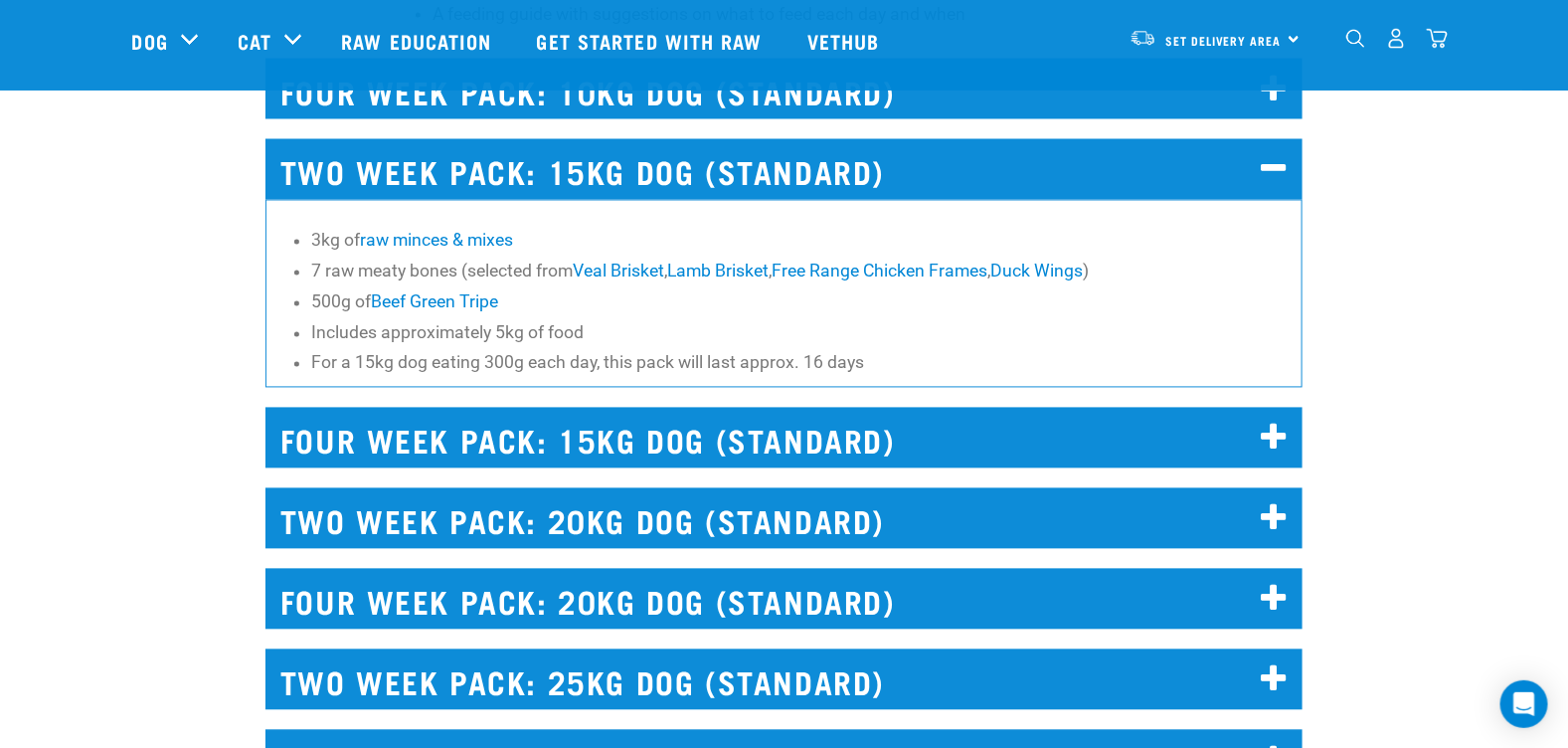
scroll to position [4687, 0]
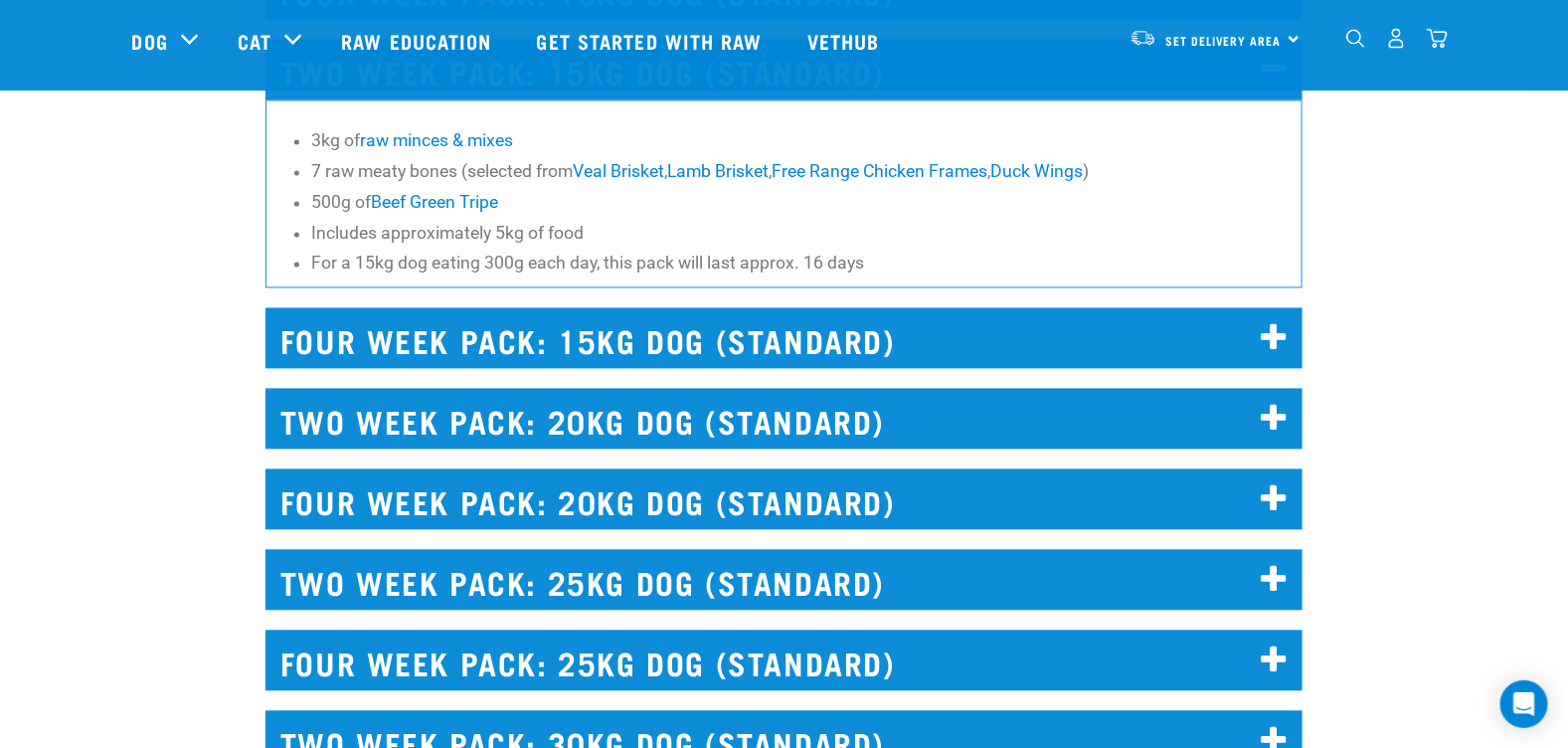
click at [1266, 500] on icon at bounding box center [1275, 501] width 27 height 32
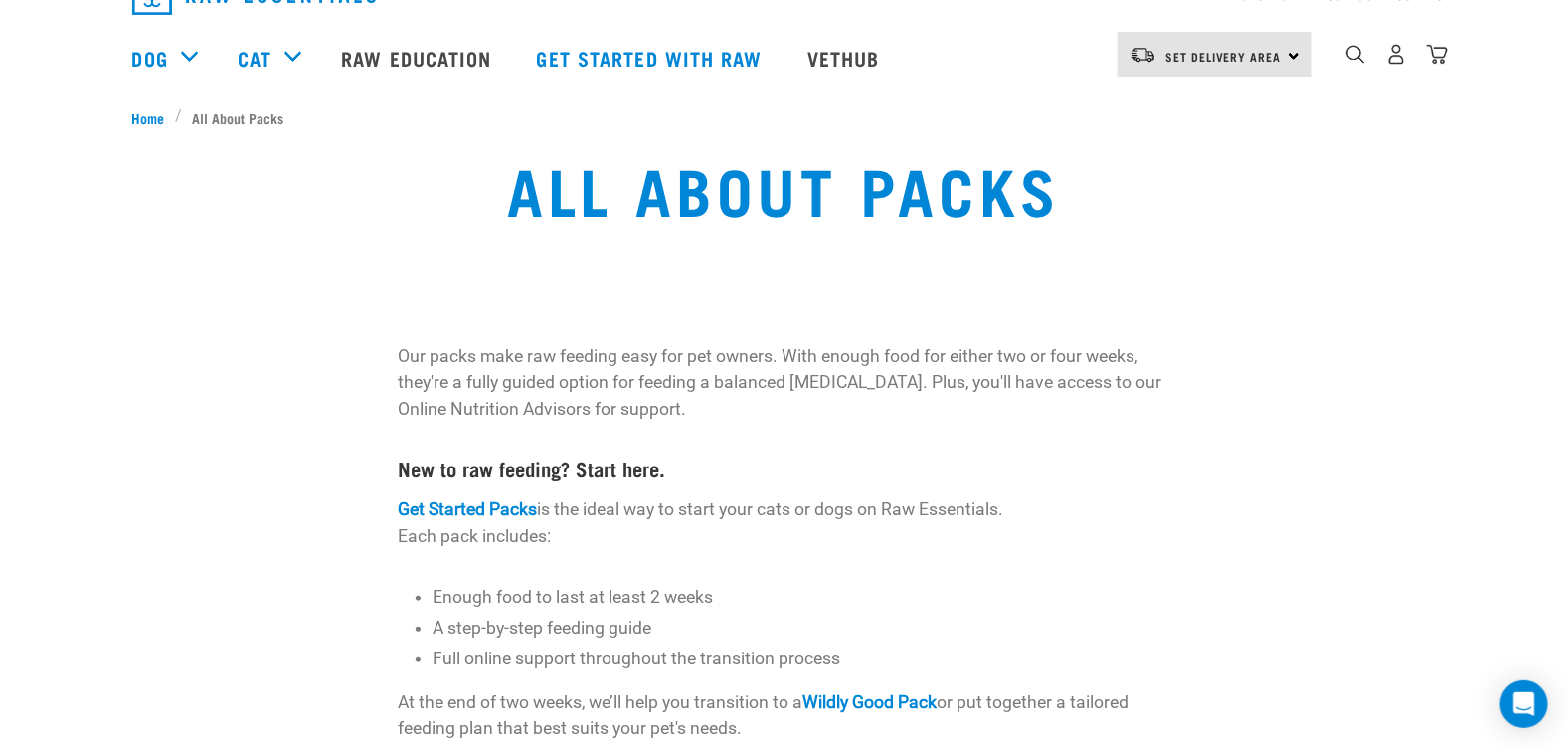
scroll to position [0, 0]
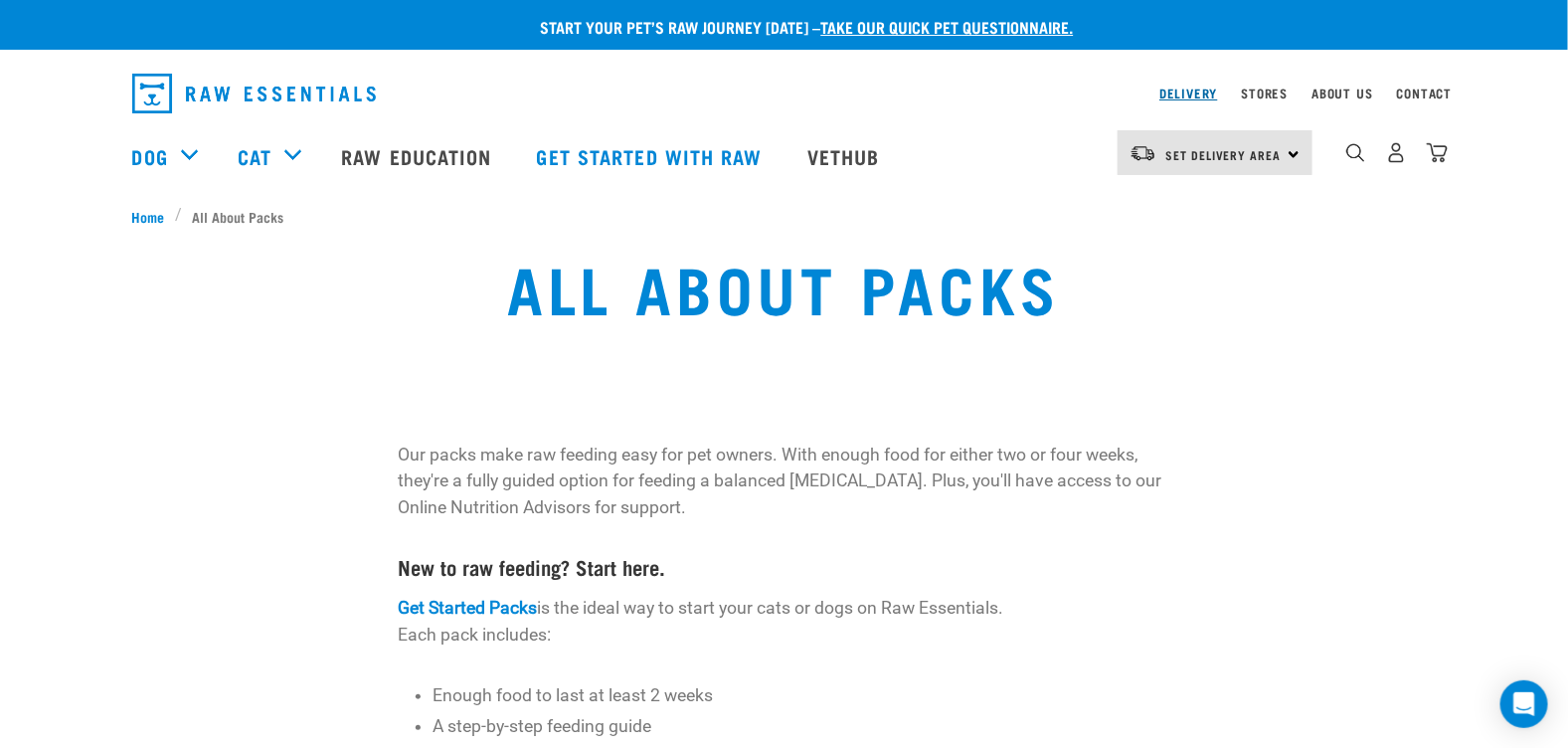
click at [1201, 93] on link "Delivery" at bounding box center [1188, 93] width 58 height 7
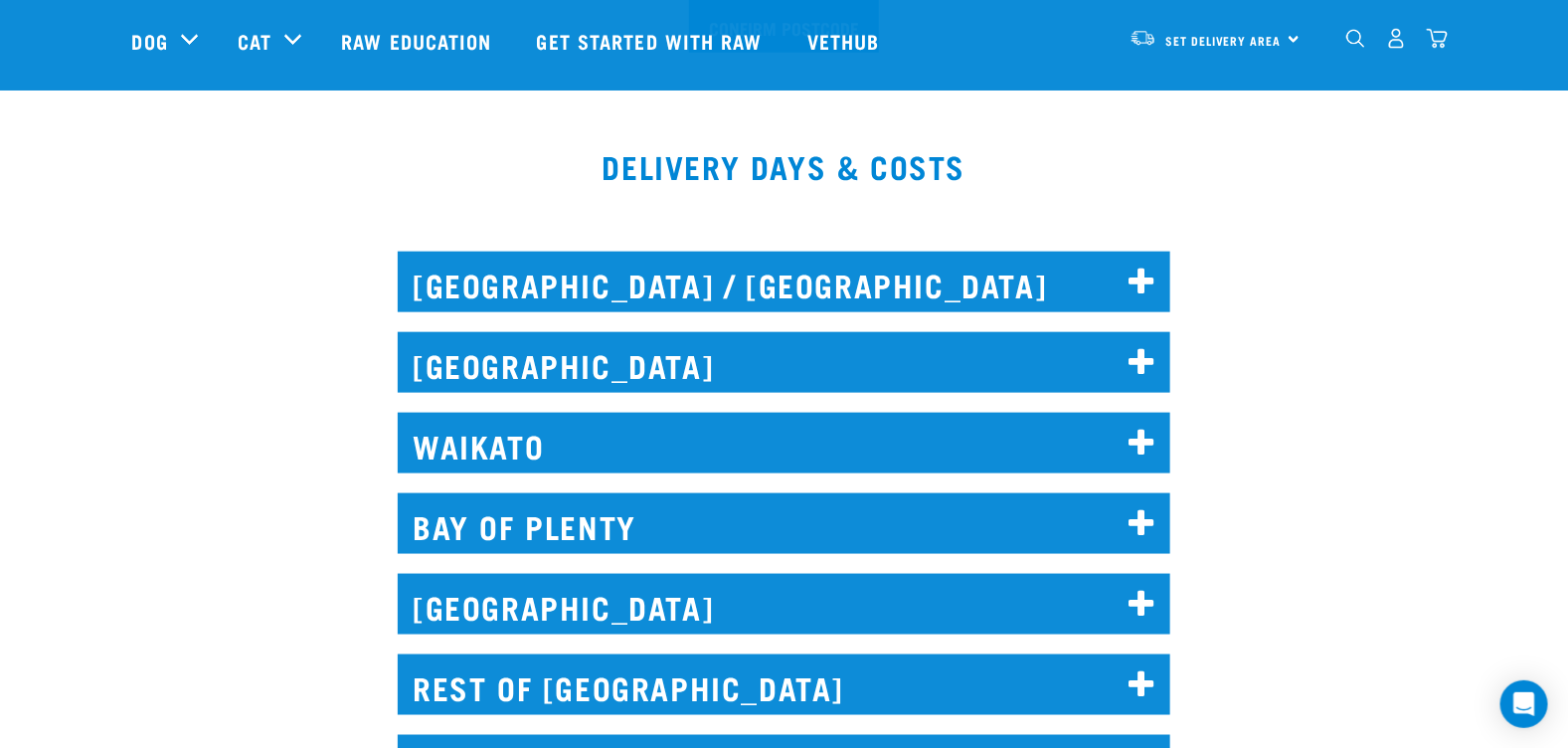
scroll to position [894, 0]
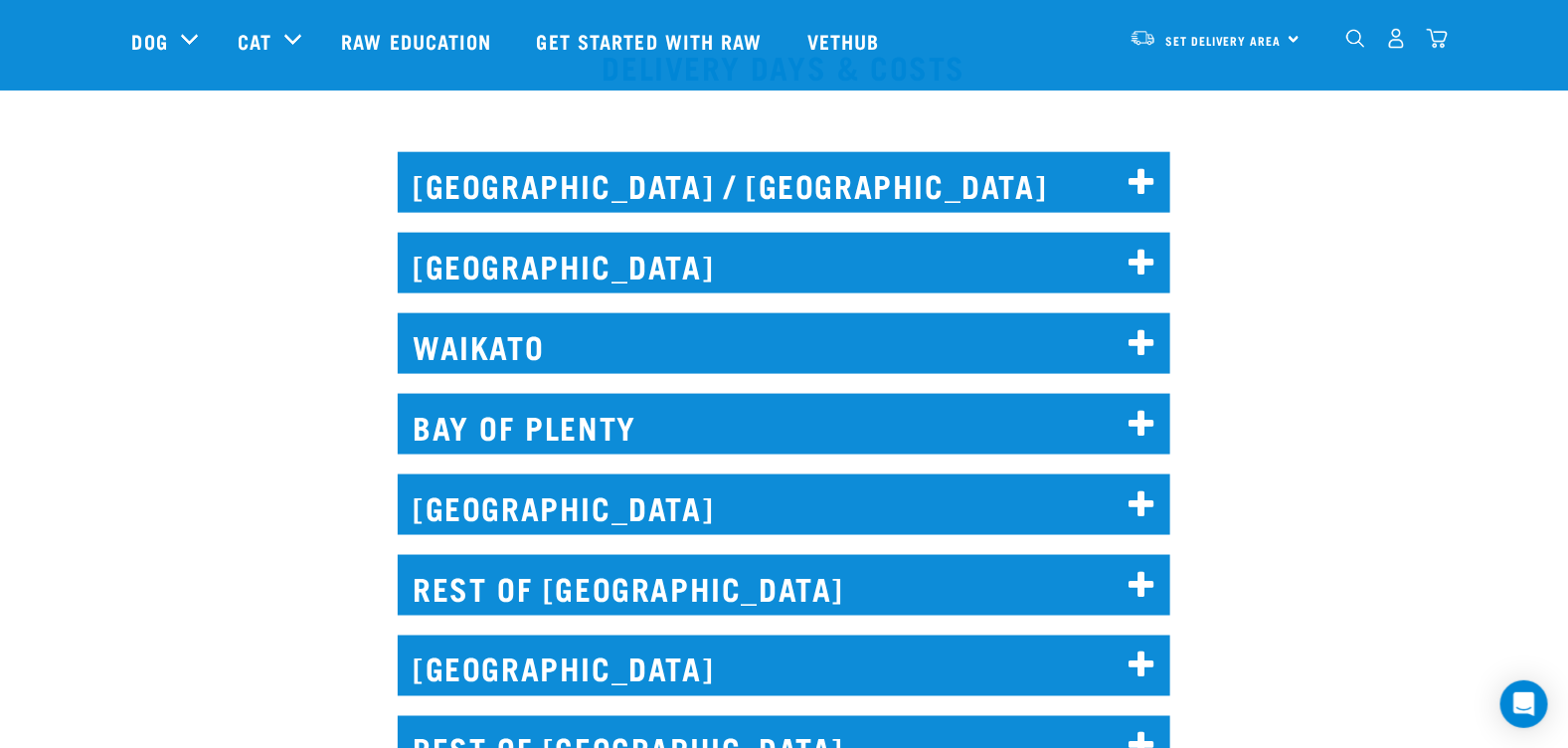
click at [491, 500] on h2 "[GEOGRAPHIC_DATA]" at bounding box center [784, 505] width 773 height 61
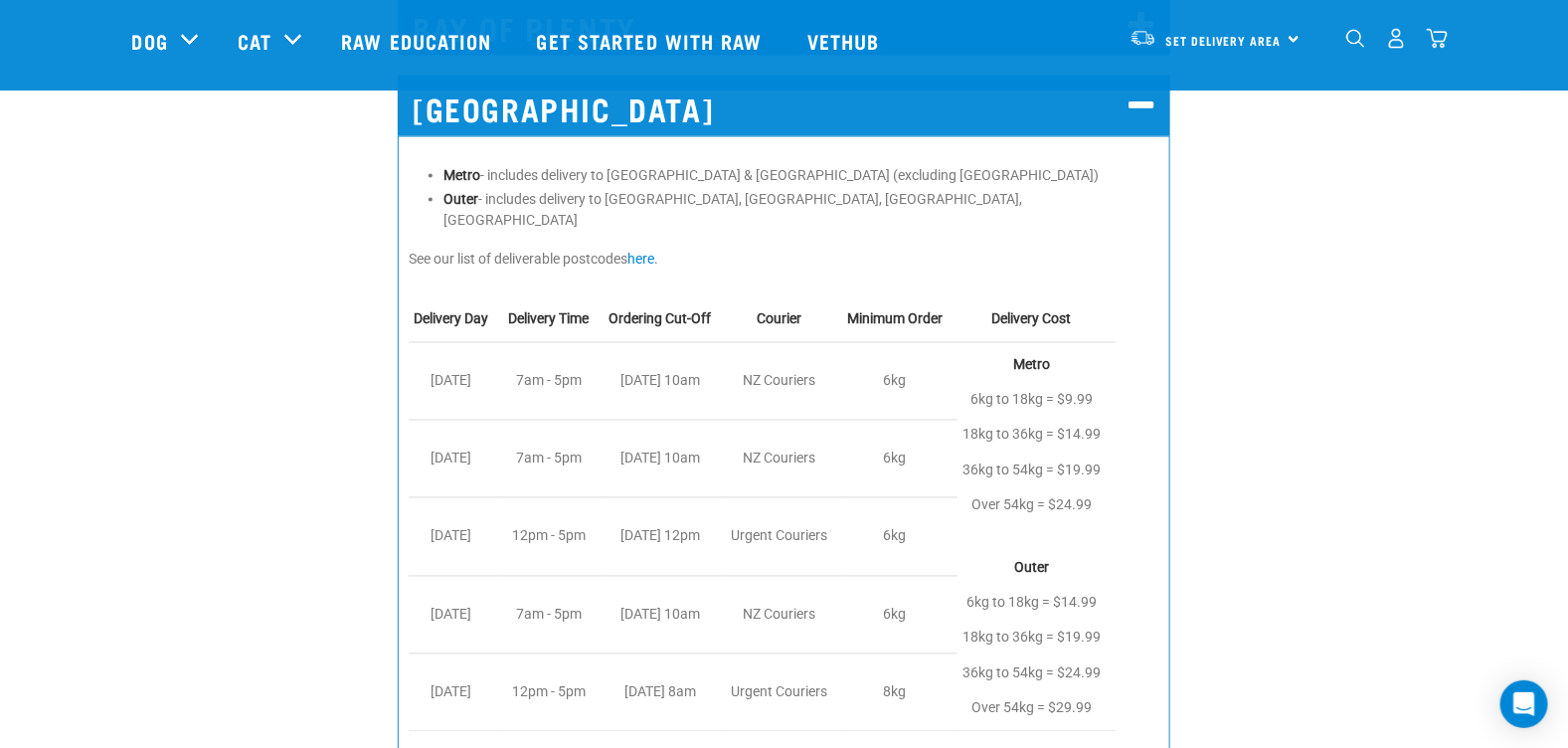
scroll to position [1193, 0]
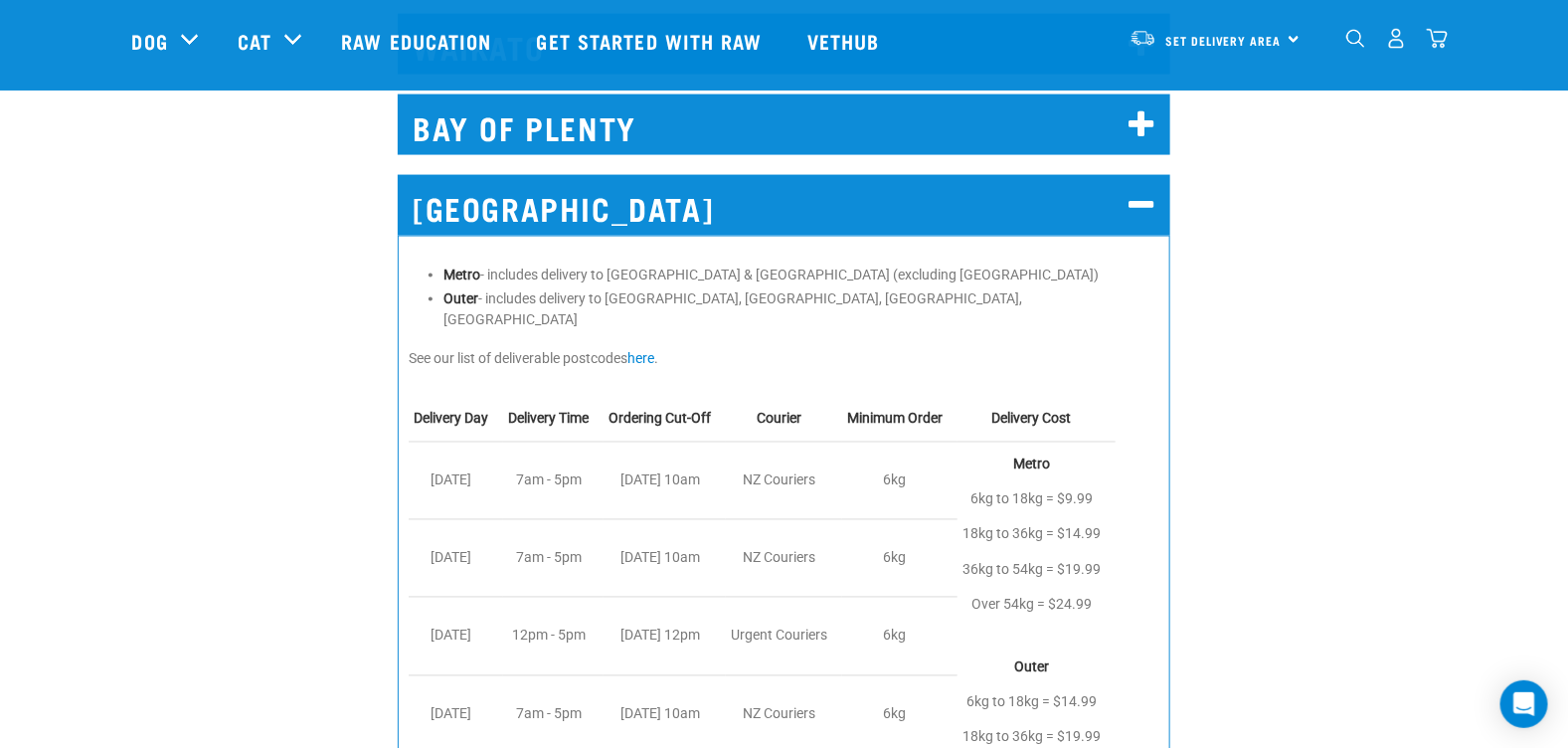
click at [1137, 207] on icon at bounding box center [1142, 205] width 27 height 32
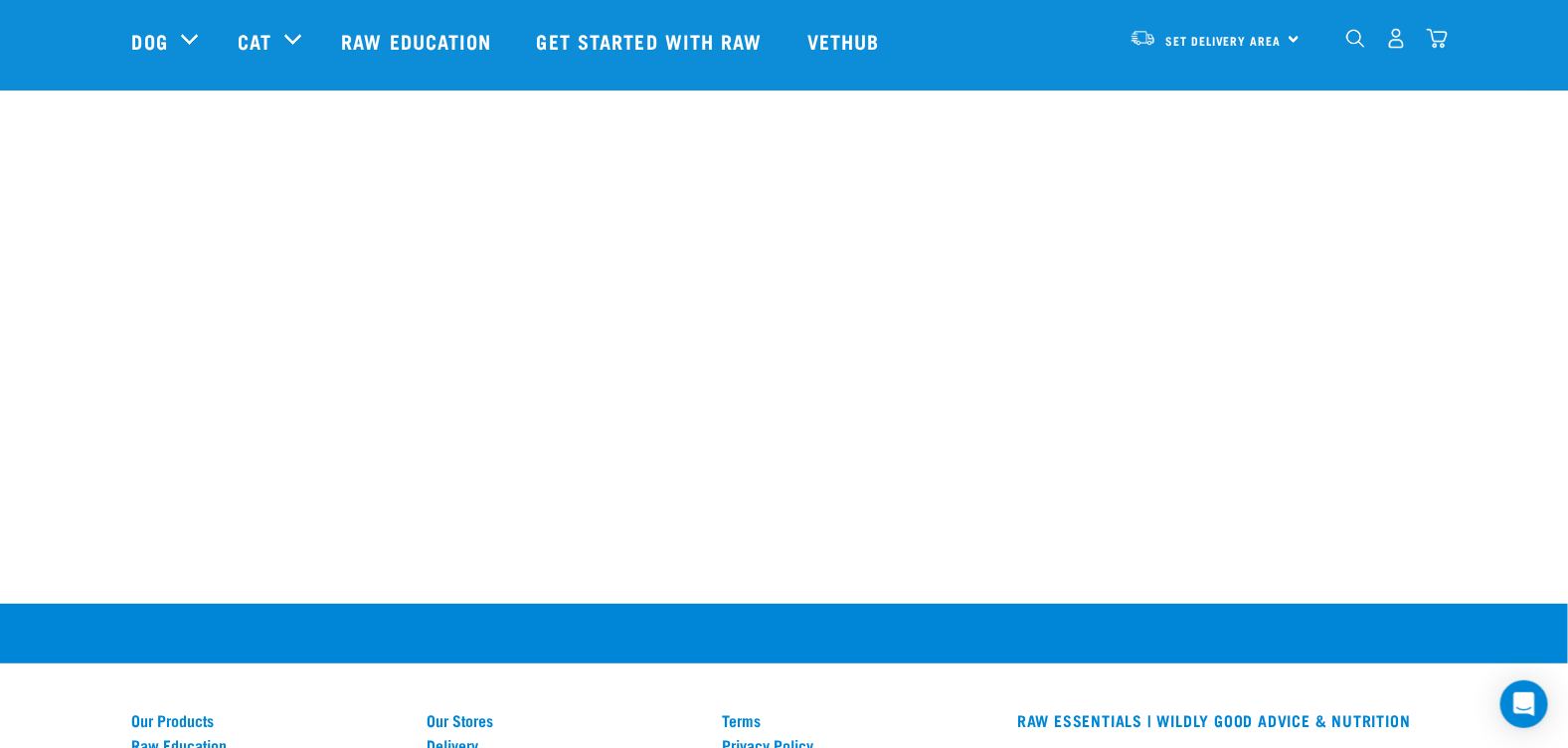
scroll to position [3398, 0]
